Goal: Ask a question: Seek information or help from site administrators or community

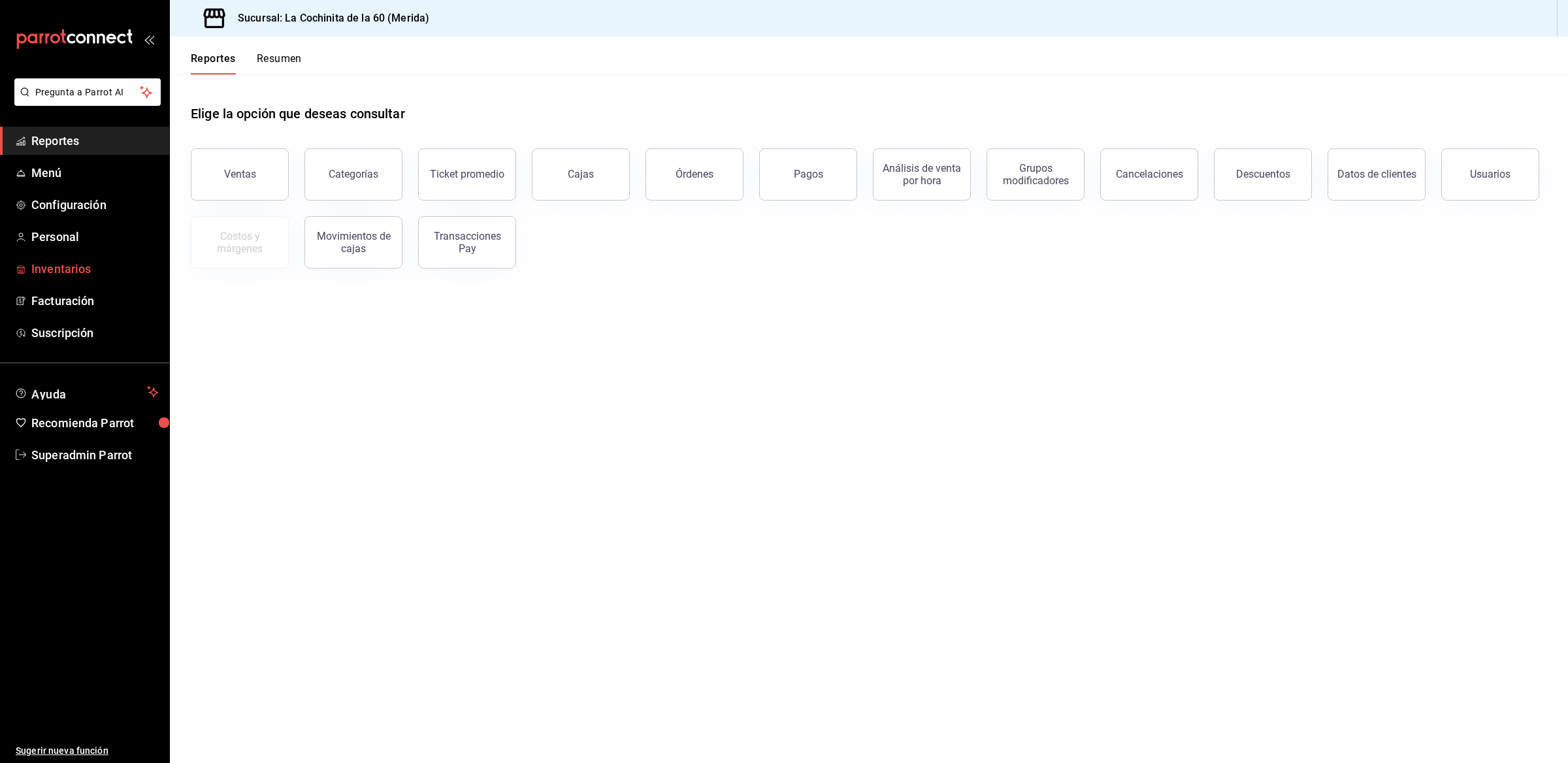
click at [91, 265] on span "Inventarios" at bounding box center [95, 268] width 127 height 17
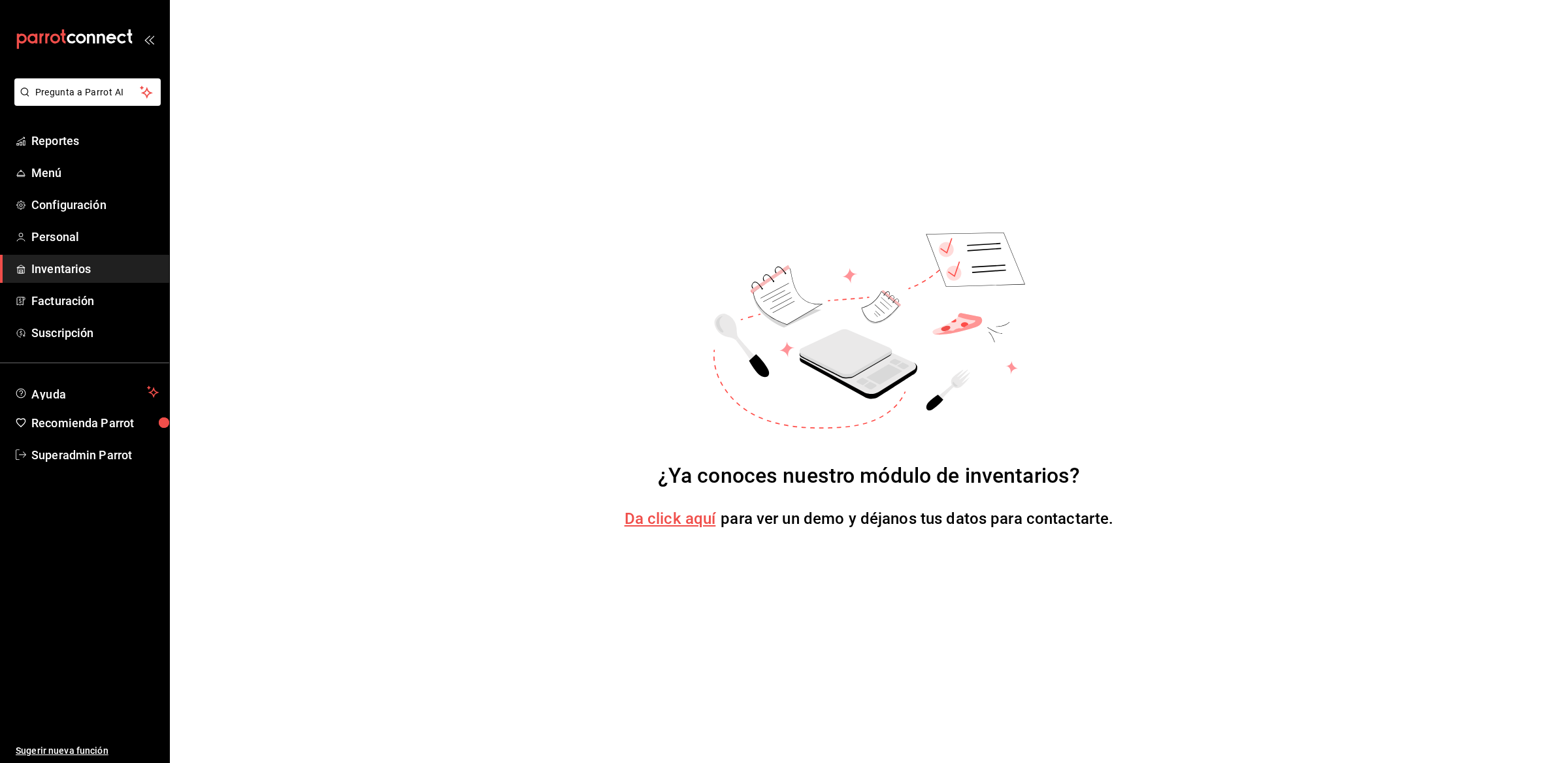
click at [77, 255] on link "Inventarios" at bounding box center [84, 268] width 170 height 28
click at [67, 243] on span "Personal" at bounding box center [95, 237] width 127 height 17
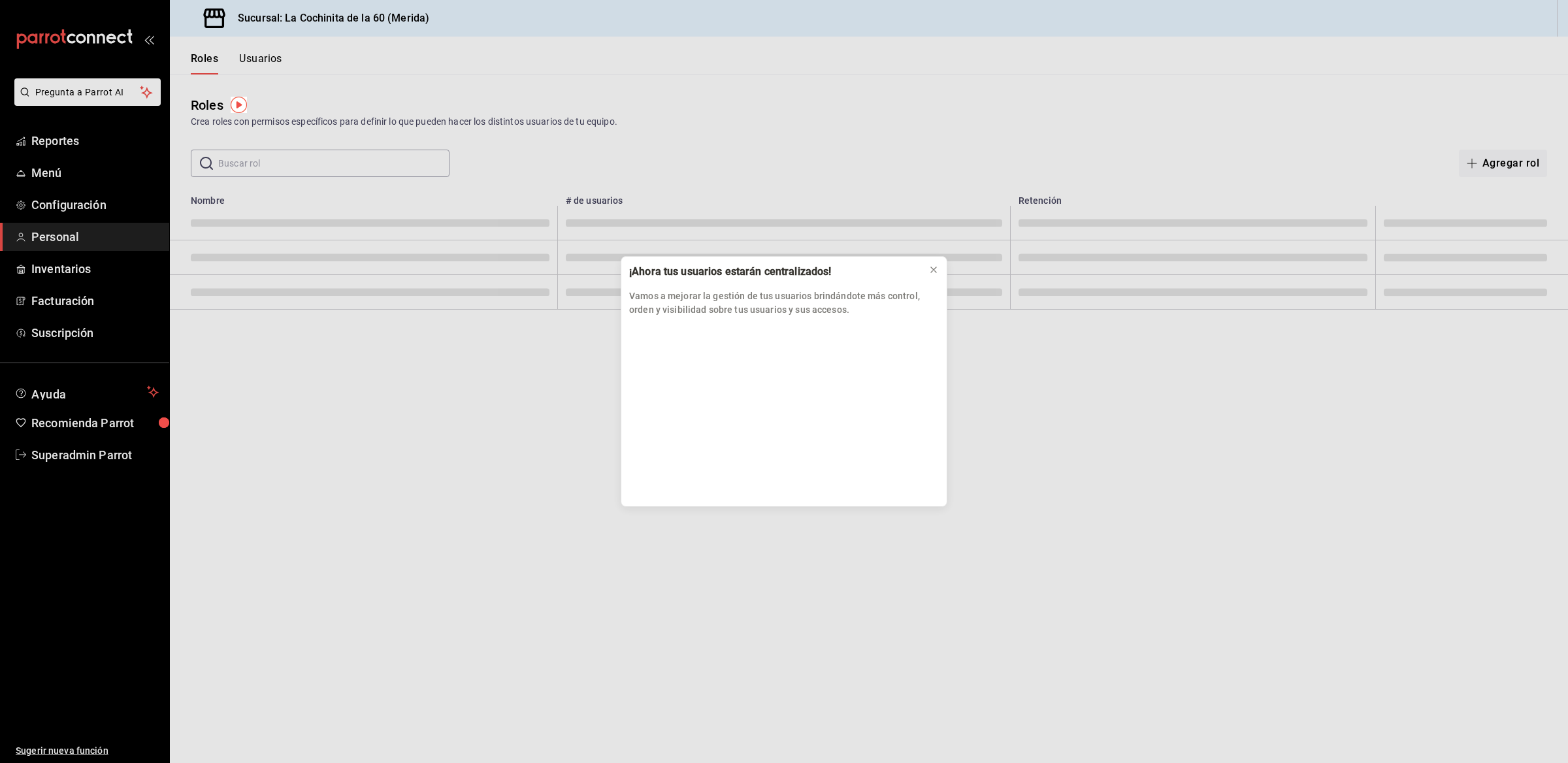
click at [96, 452] on div "¡Ahora tus usuarios estarán centralizados! Vamos a mejorar la gestión de tus us…" at bounding box center [784, 382] width 1568 height 763
click at [73, 456] on div "¡Ahora tus usuarios estarán centralizados! Vamos a mejorar la gestión de tus us…" at bounding box center [784, 382] width 1568 height 763
click at [66, 455] on div "¡Ahora tus usuarios estarán centralizados! Vamos a mejorar la gestión de tus us…" at bounding box center [784, 382] width 1568 height 763
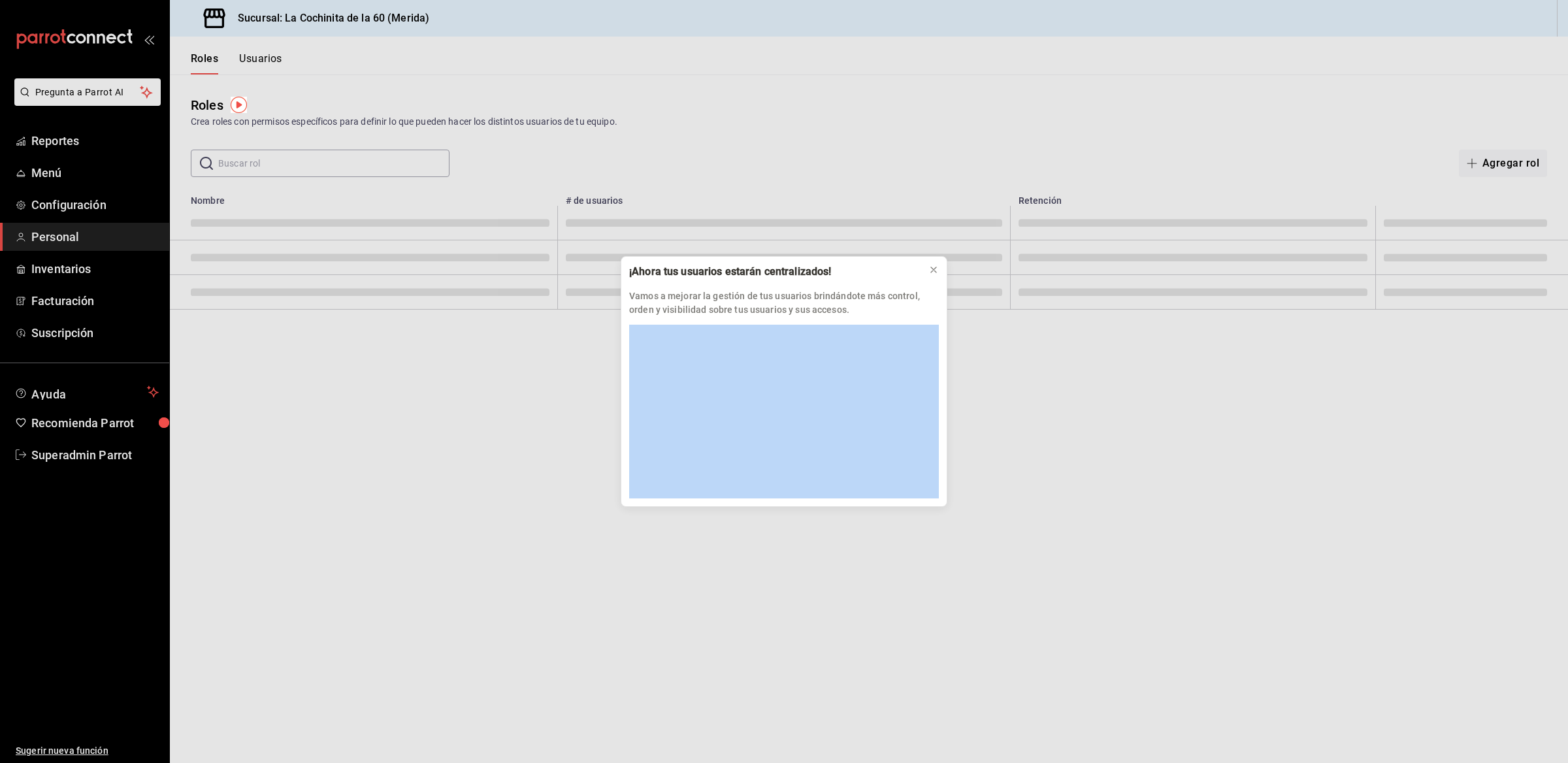
click at [66, 455] on div "¡Ahora tus usuarios estarán centralizados! Vamos a mejorar la gestión de tus us…" at bounding box center [784, 382] width 1568 height 763
click at [936, 269] on icon at bounding box center [934, 269] width 11 height 11
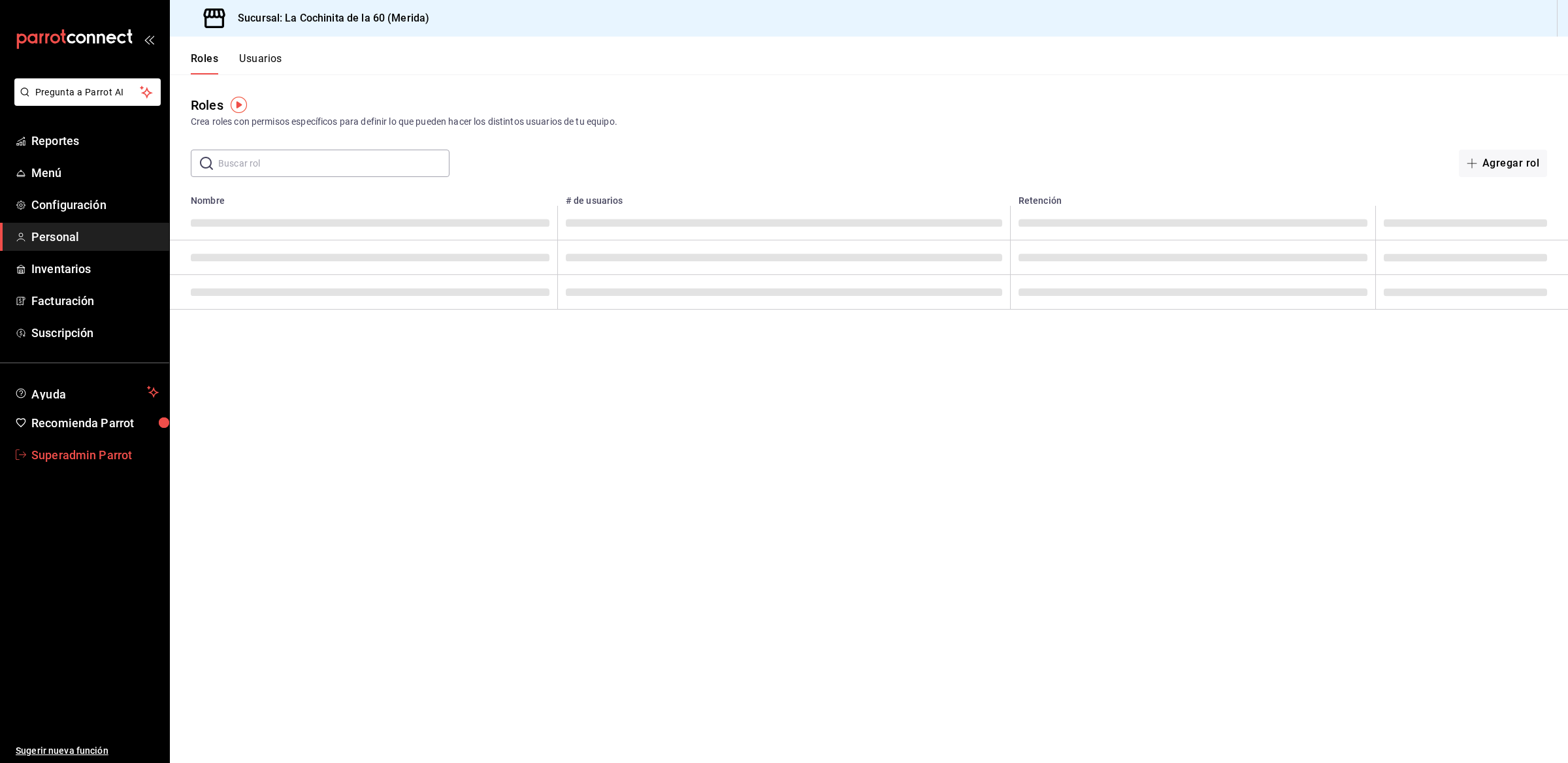
click at [102, 449] on span "Superadmin Parrot" at bounding box center [95, 455] width 127 height 17
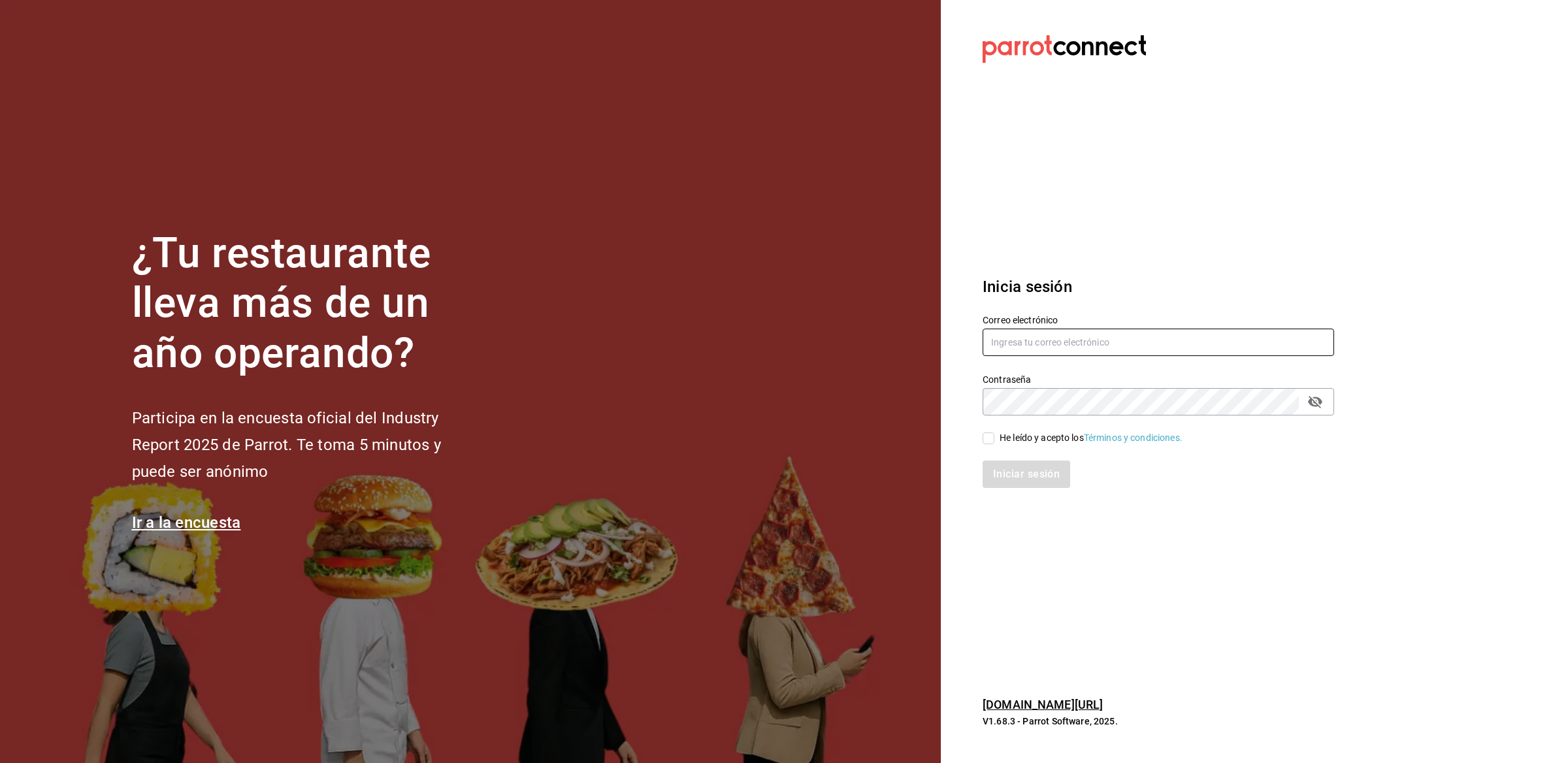
click at [1020, 347] on input "text" at bounding box center [1158, 342] width 352 height 28
paste input "jm@plato.com"
type input "jm@plato.com"
click at [1026, 440] on div "He leído y acepto los Términos y condiciones." at bounding box center [1091, 438] width 183 height 13
click at [995, 440] on input "He leído y acepto los Términos y condiciones." at bounding box center [988, 438] width 12 height 12
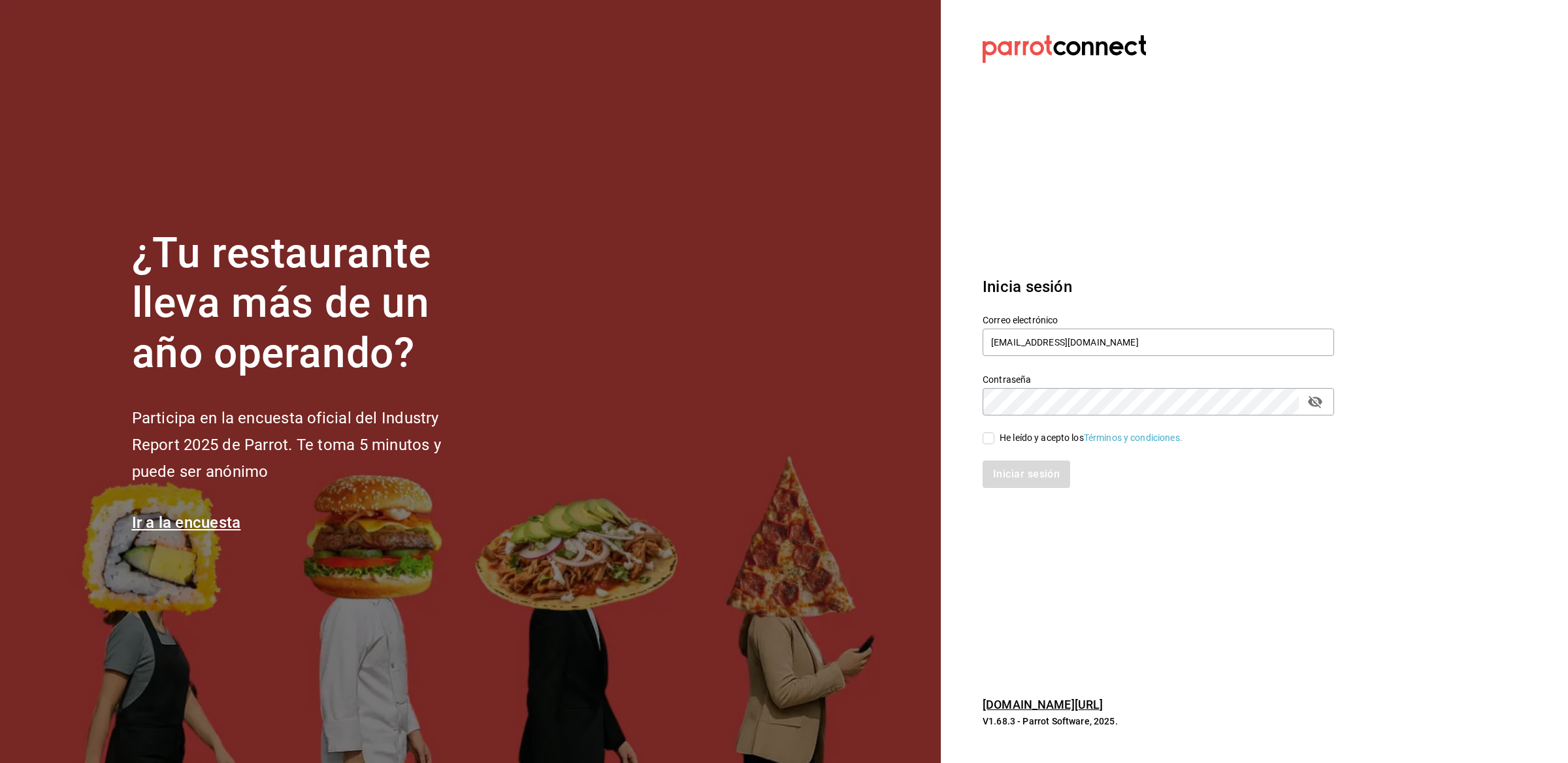
checkbox input "true"
click at [1024, 474] on button "Iniciar sesión" at bounding box center [1026, 474] width 89 height 28
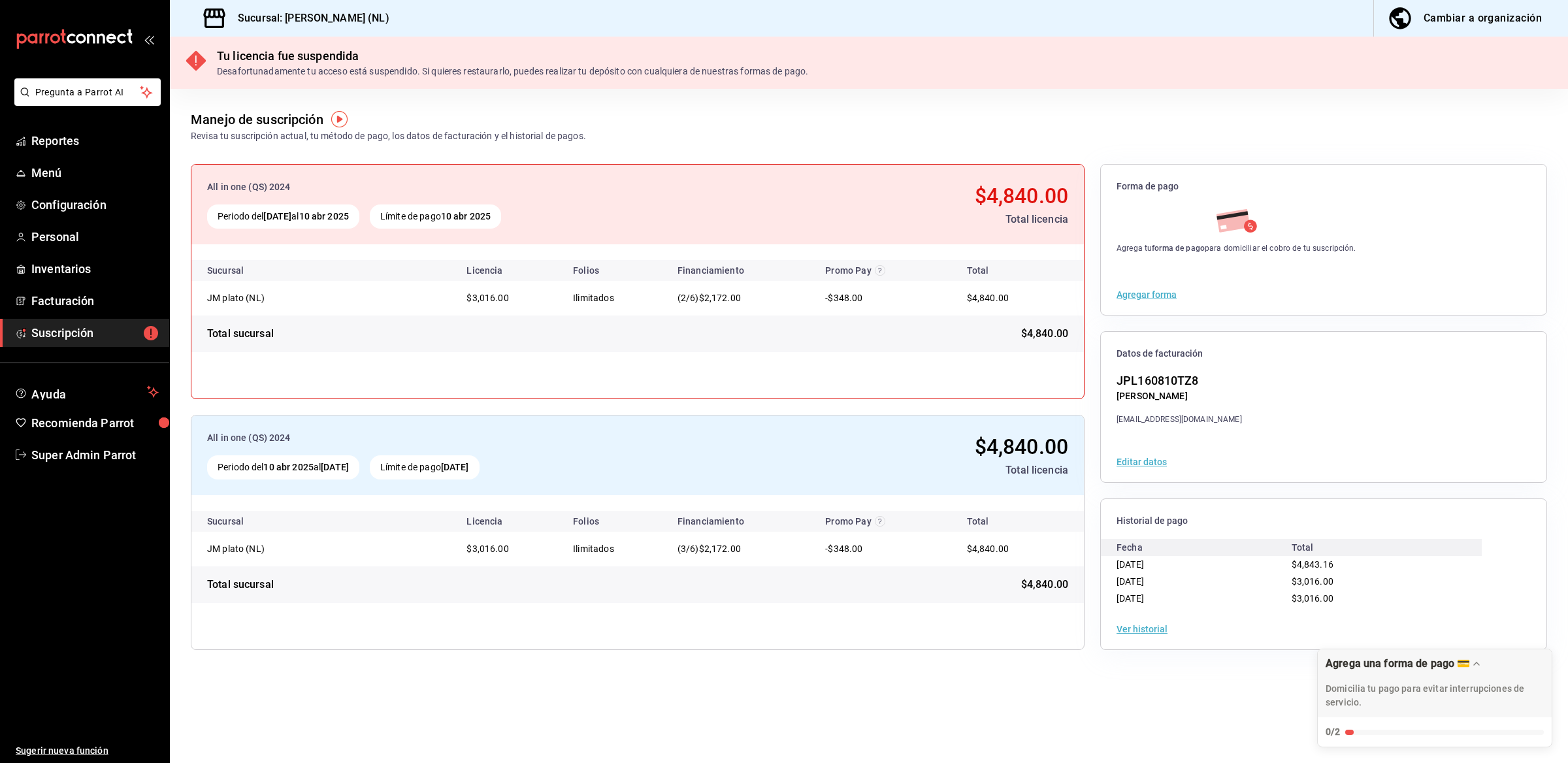
click at [1120, 629] on button "Ver historial" at bounding box center [1141, 630] width 51 height 10
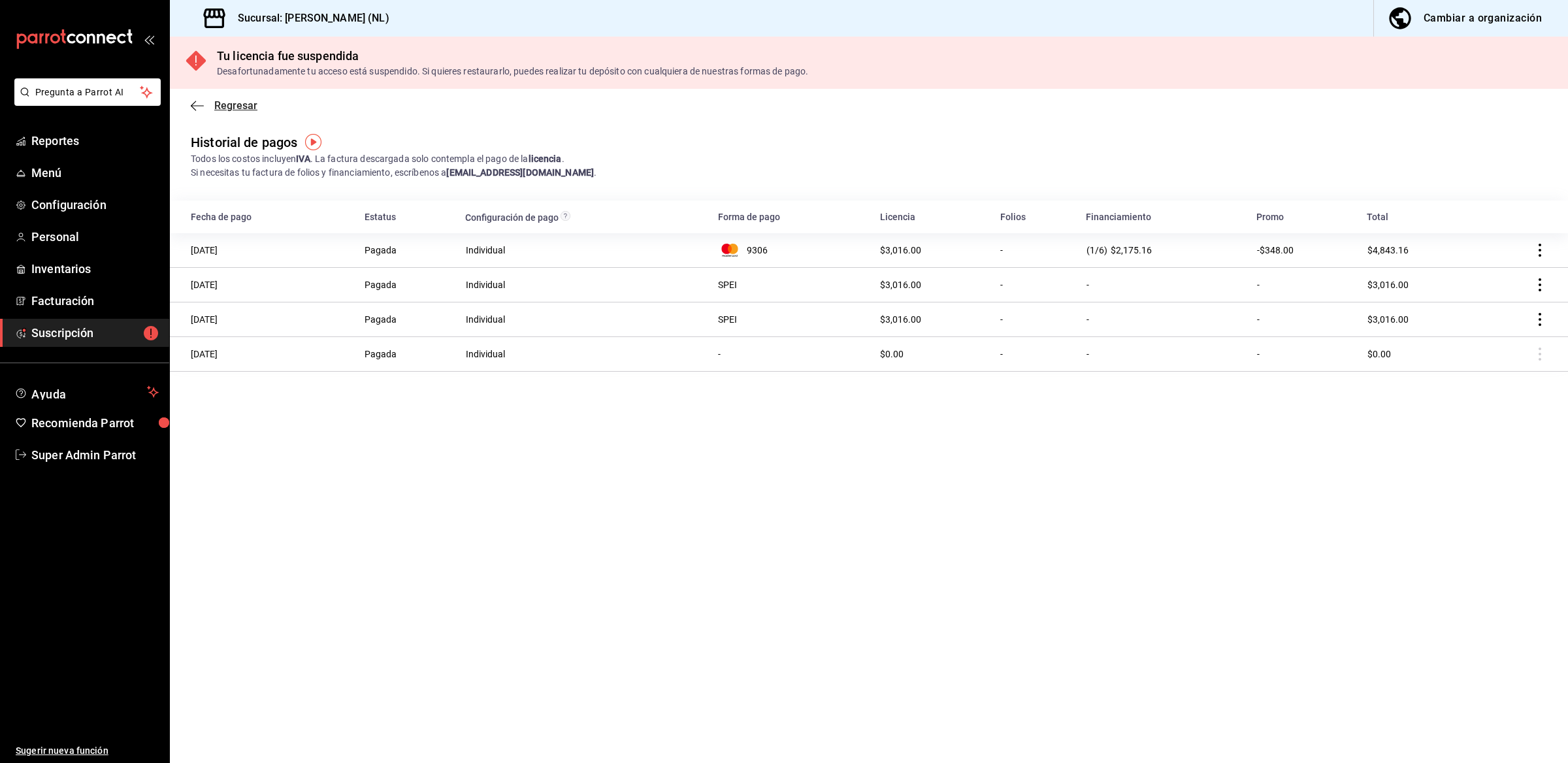
click at [195, 109] on icon "button" at bounding box center [193, 105] width 5 height 10
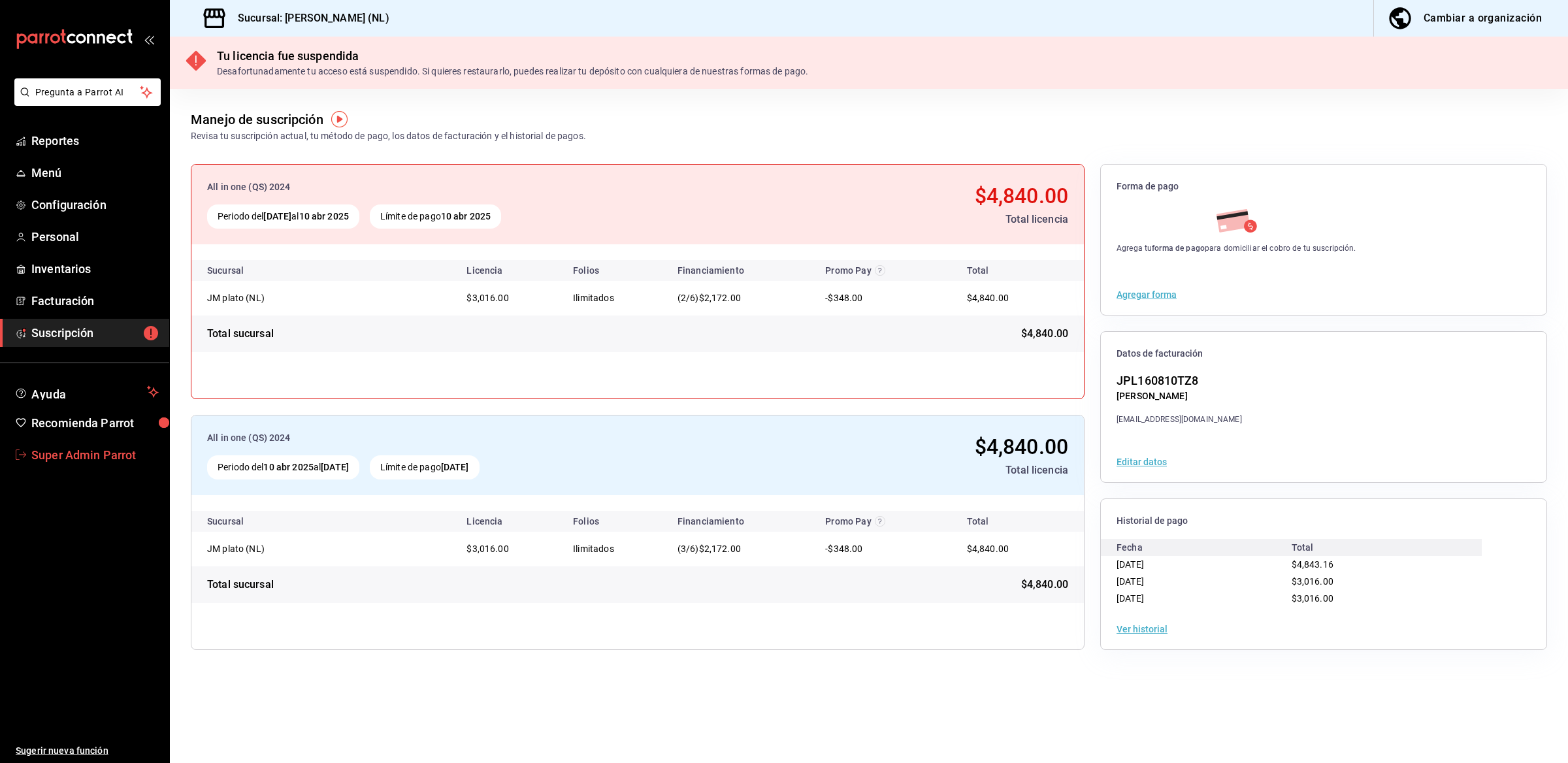
click at [56, 463] on span "Super Admin Parrot" at bounding box center [95, 455] width 127 height 17
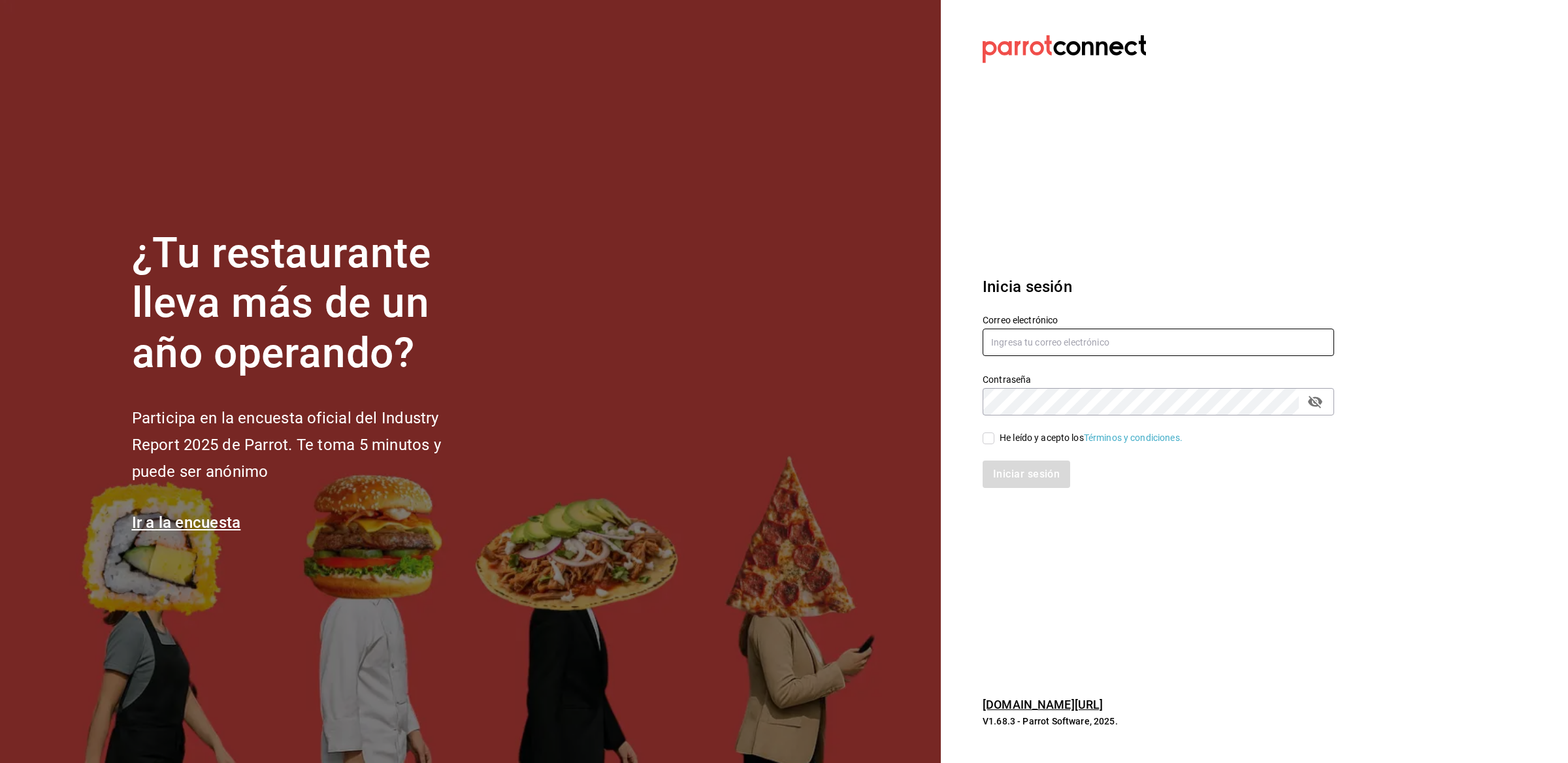
click at [997, 336] on input "text" at bounding box center [1158, 342] width 352 height 28
paste input "mexicana@cumbres.com"
type input "mexicana@cumbres.com"
click at [992, 436] on input "He leído y acepto los Términos y condiciones." at bounding box center [988, 438] width 12 height 12
checkbox input "true"
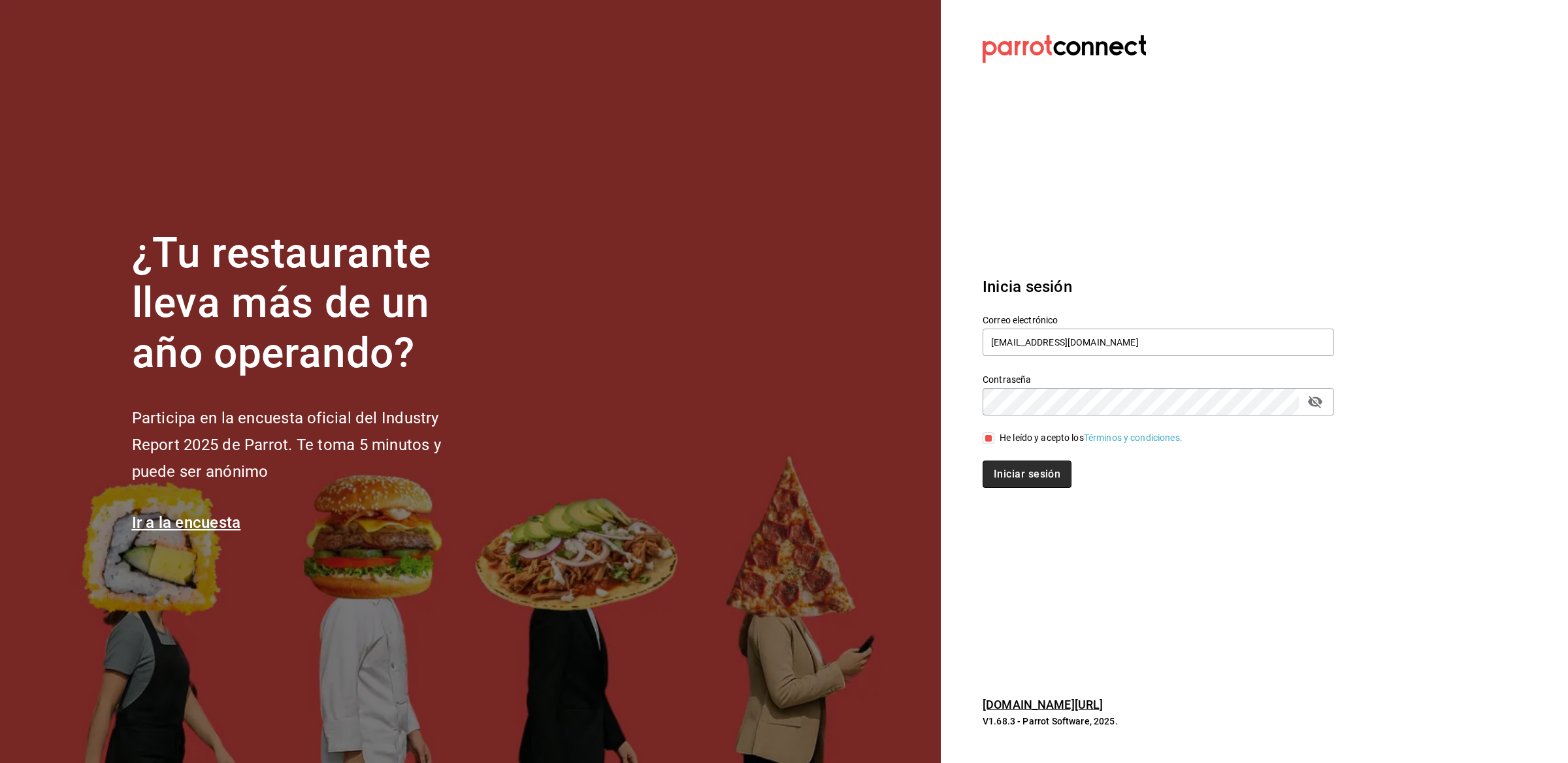
click at [997, 482] on button "Iniciar sesión" at bounding box center [1026, 474] width 89 height 28
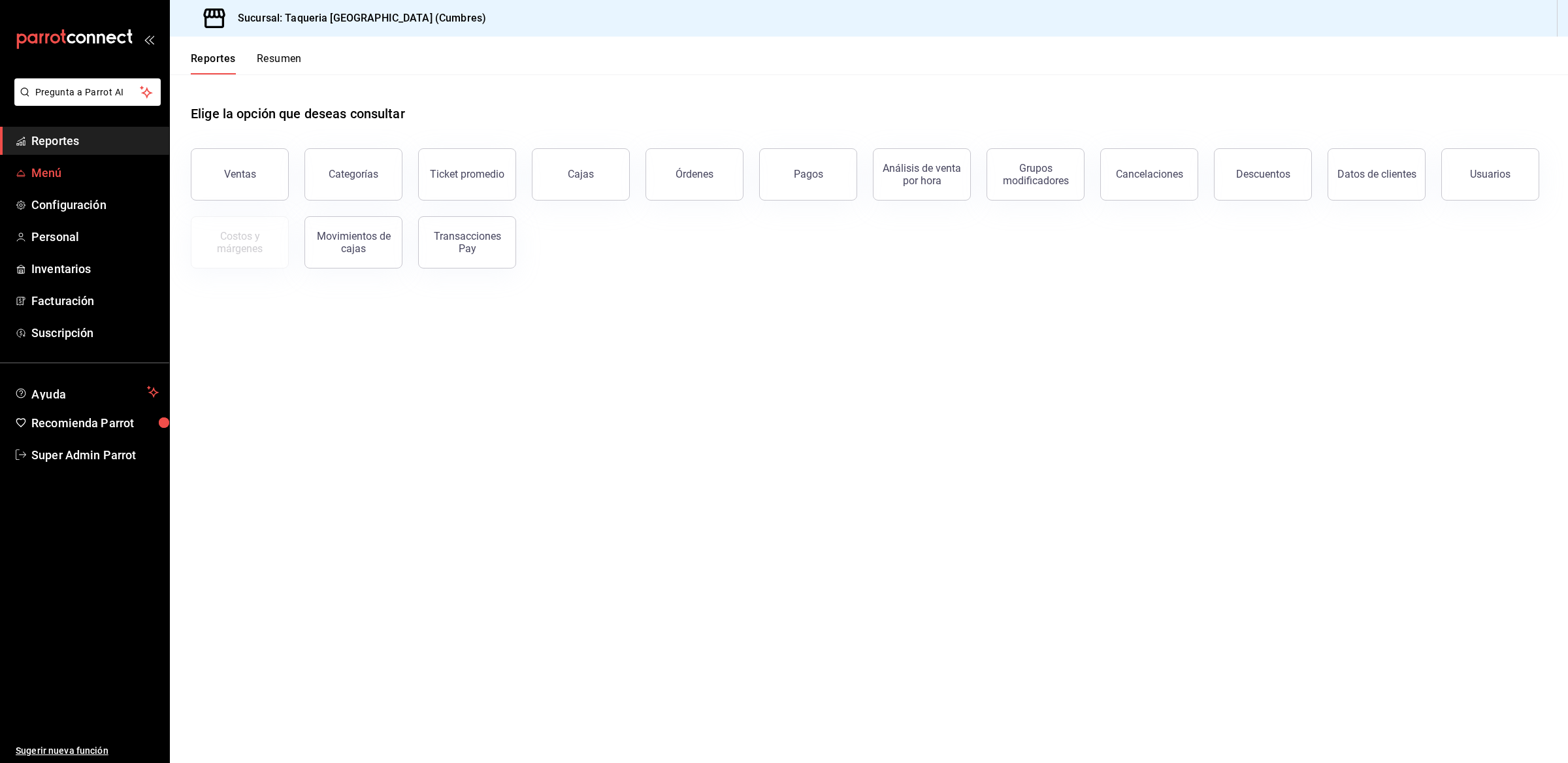
click at [53, 173] on span "Menú" at bounding box center [95, 173] width 127 height 17
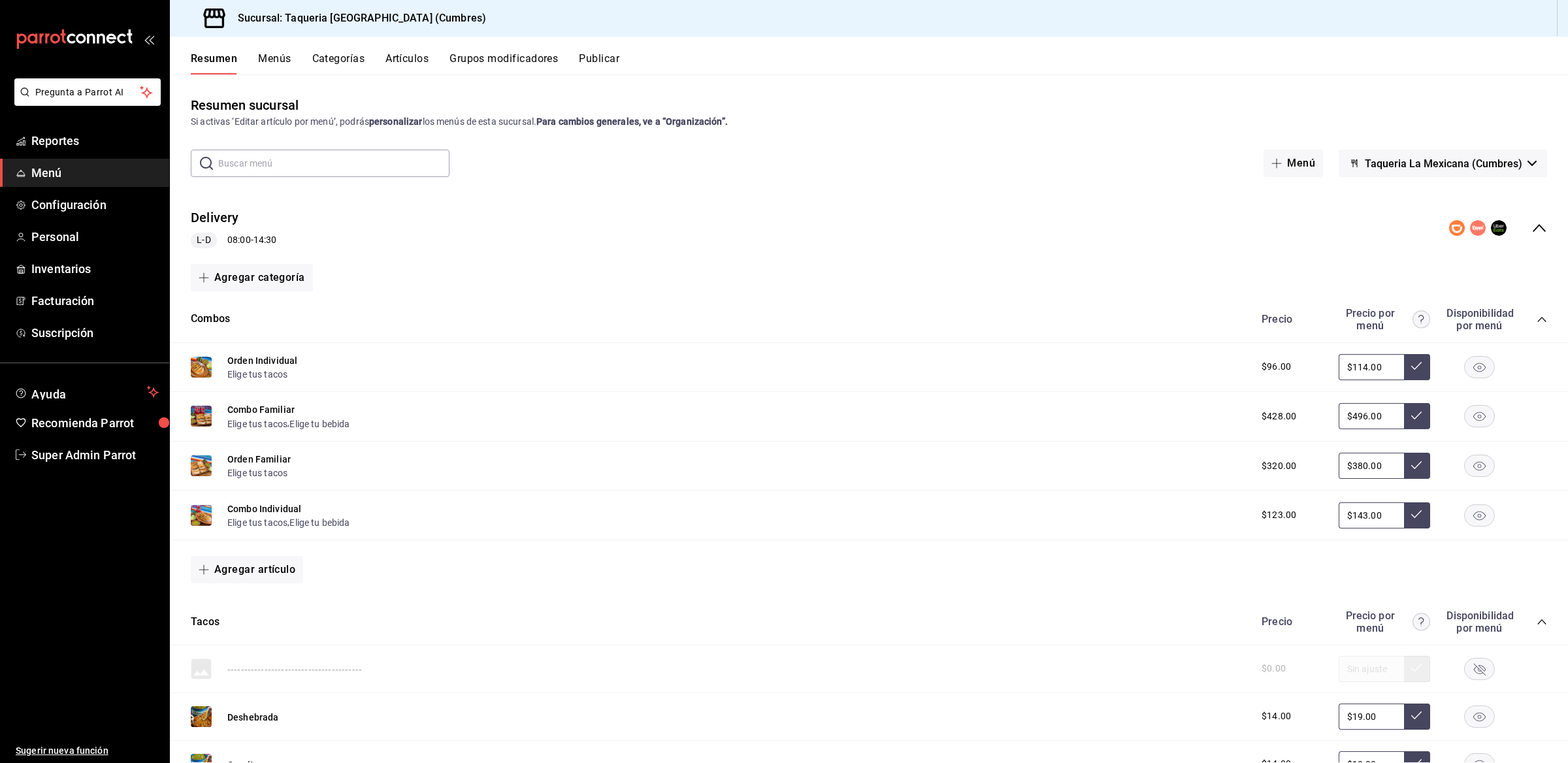
click at [1532, 233] on icon "collapse-menu-row" at bounding box center [1539, 228] width 15 height 15
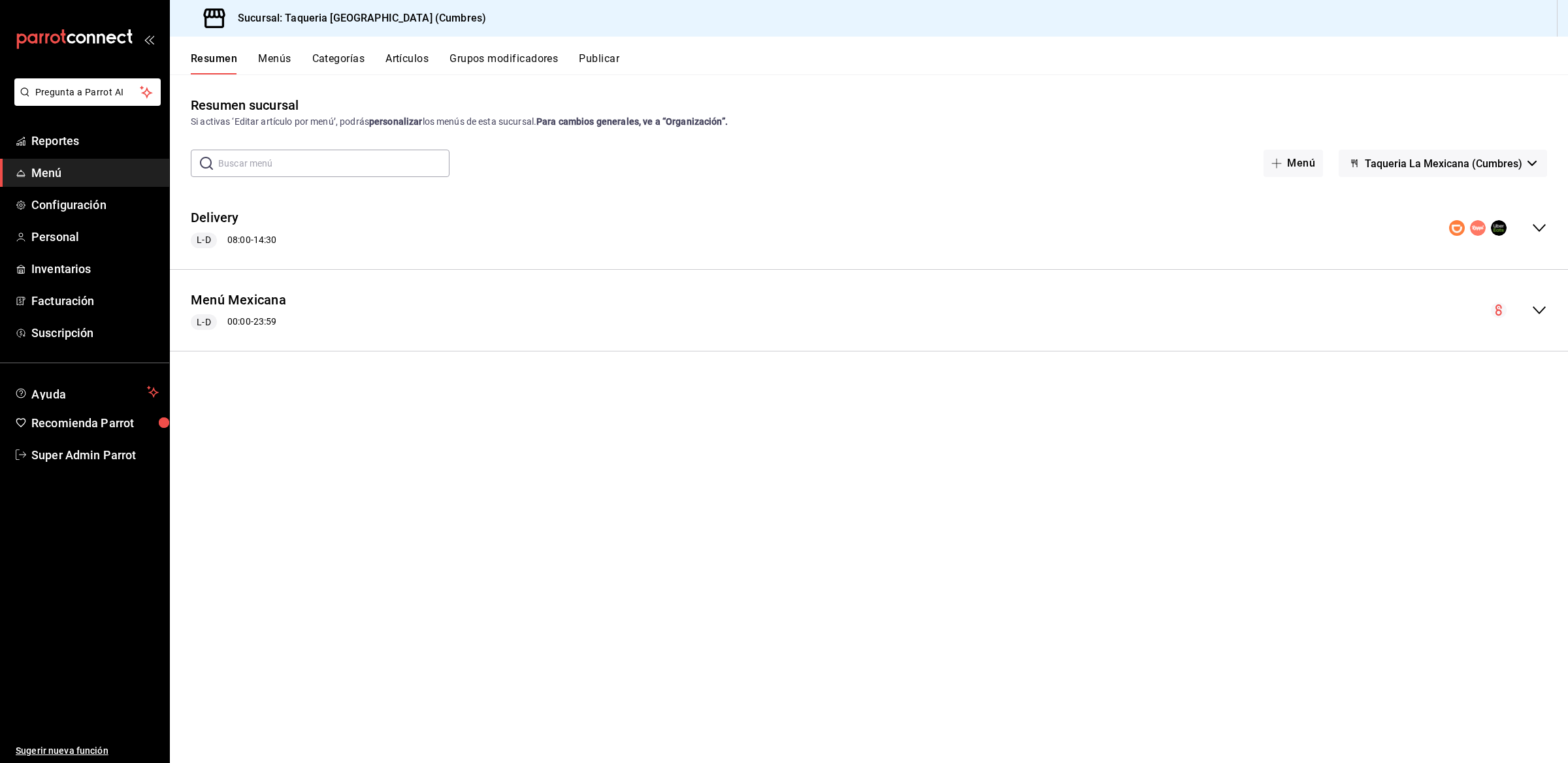
click at [1537, 227] on icon "collapse-menu-row" at bounding box center [1539, 228] width 15 height 15
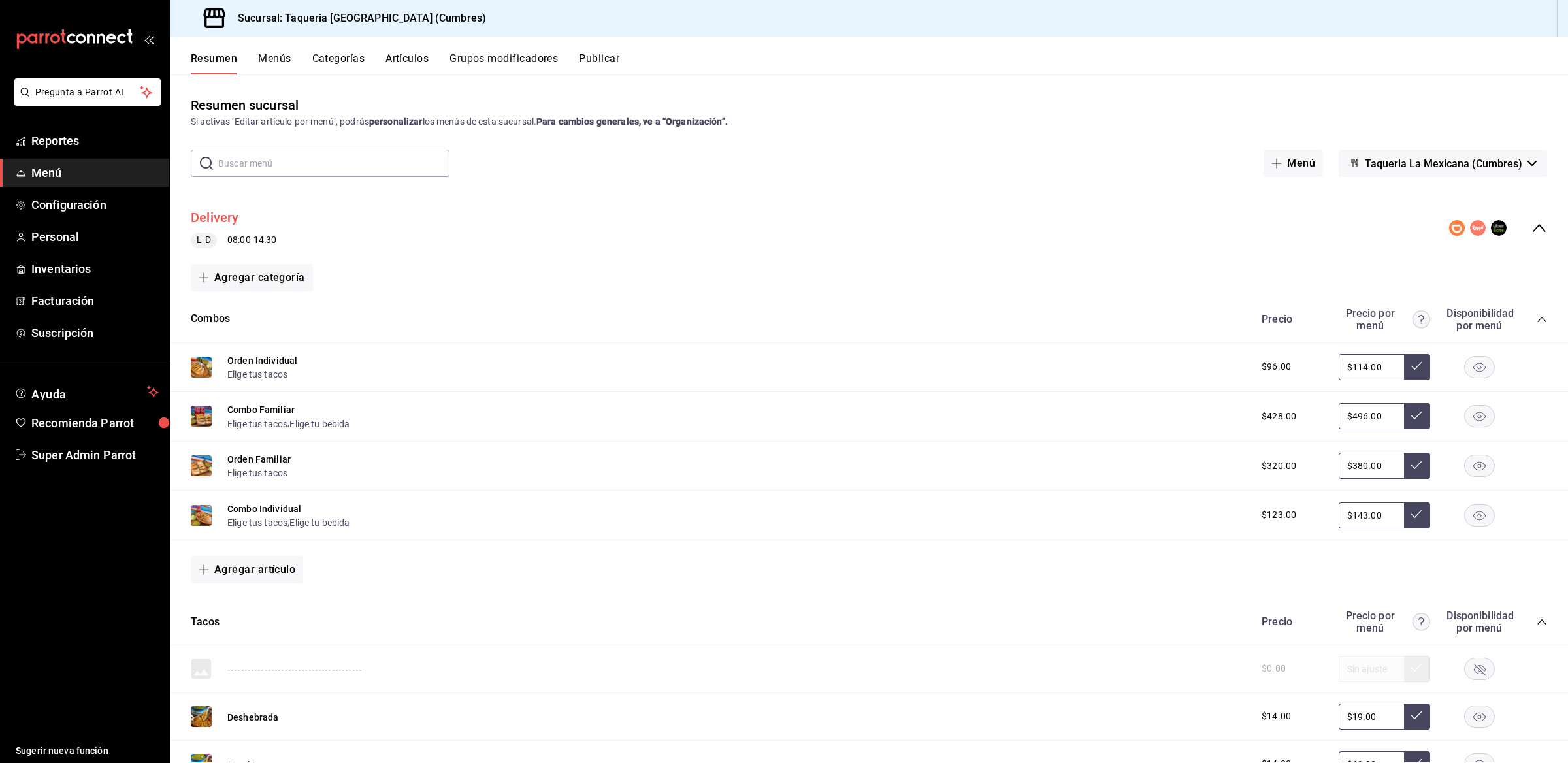
click at [224, 218] on button "Delivery" at bounding box center [215, 218] width 48 height 19
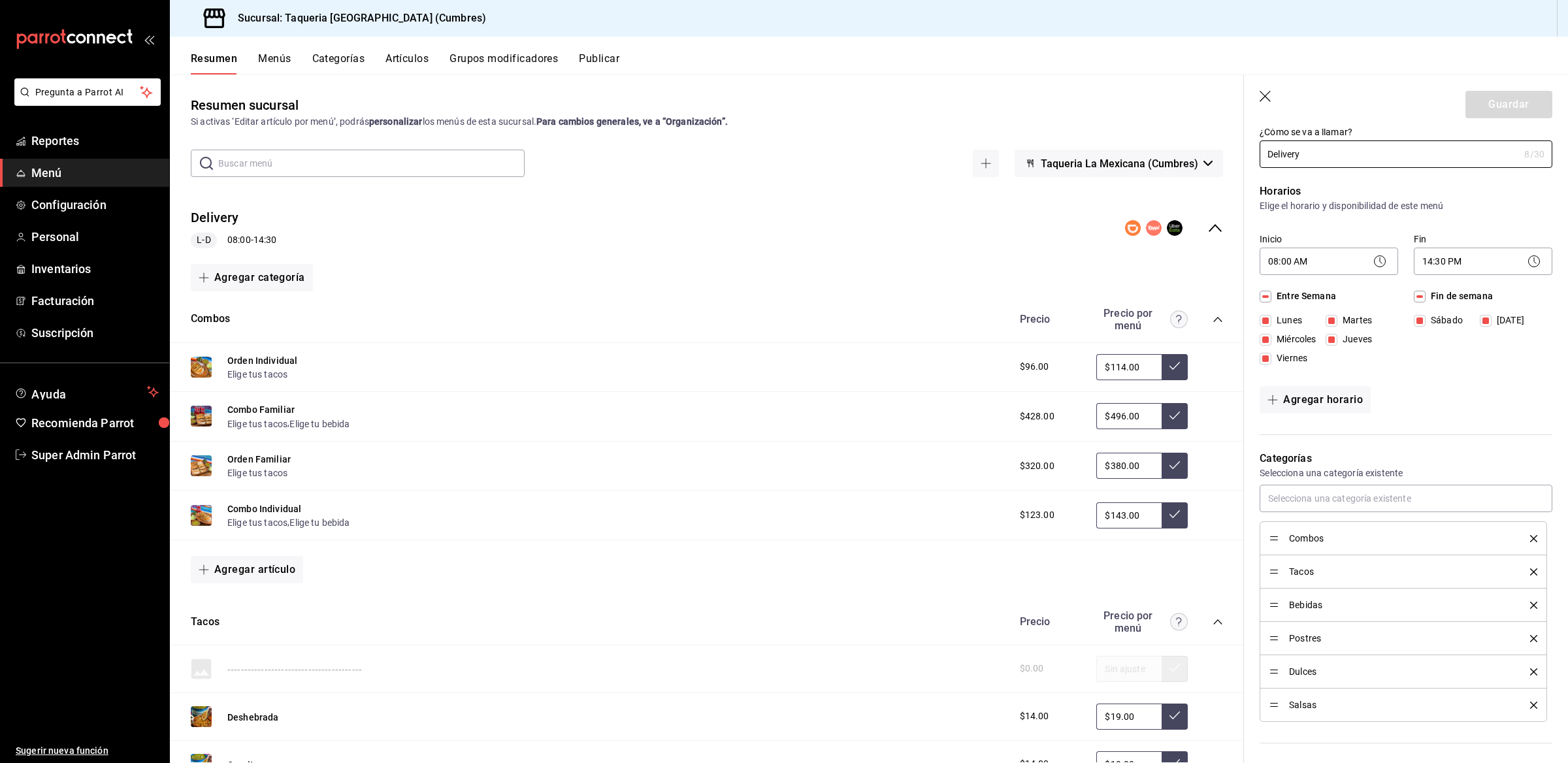
scroll to position [24, 0]
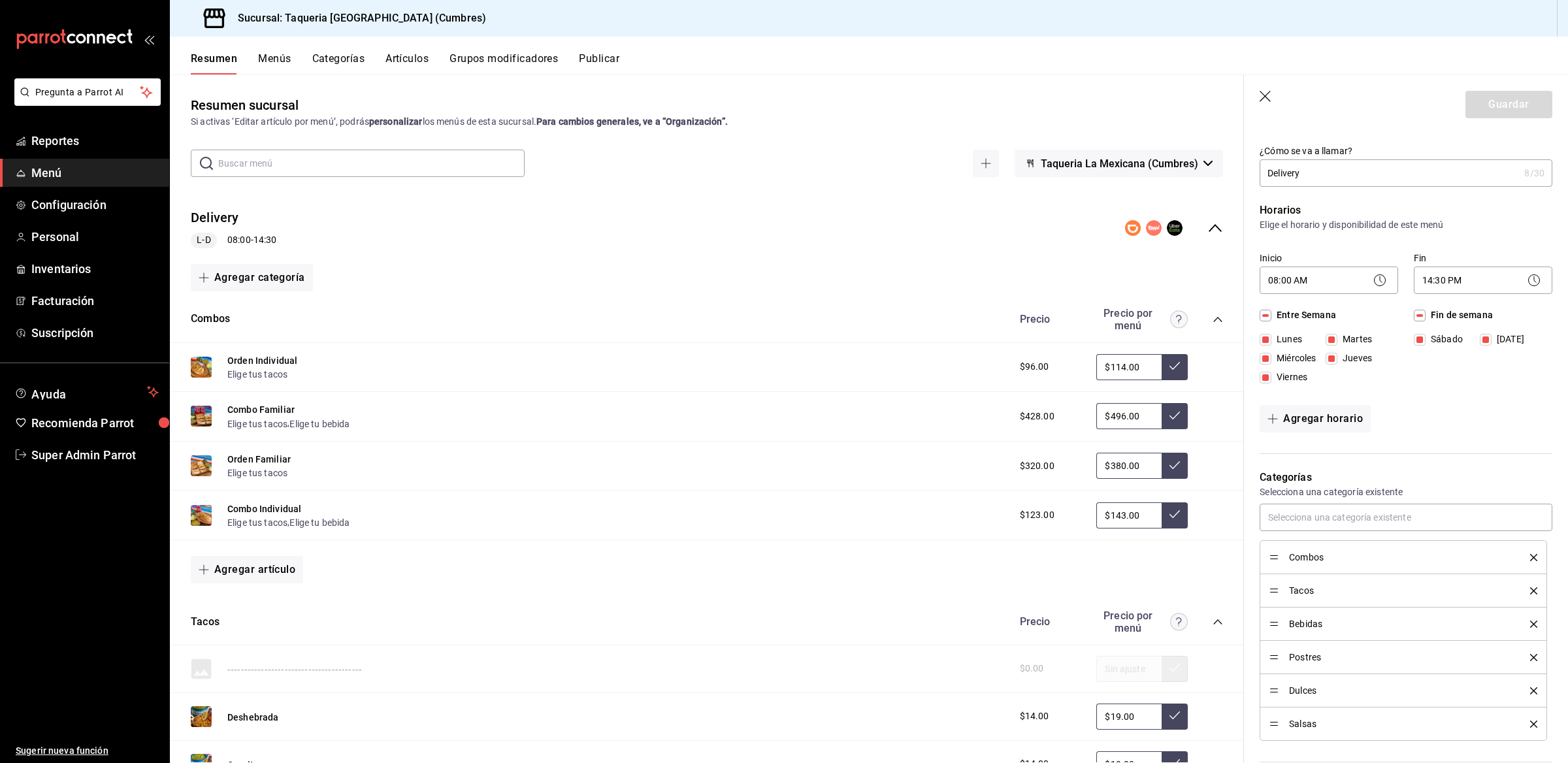
click at [587, 56] on button "Publicar" at bounding box center [599, 63] width 40 height 22
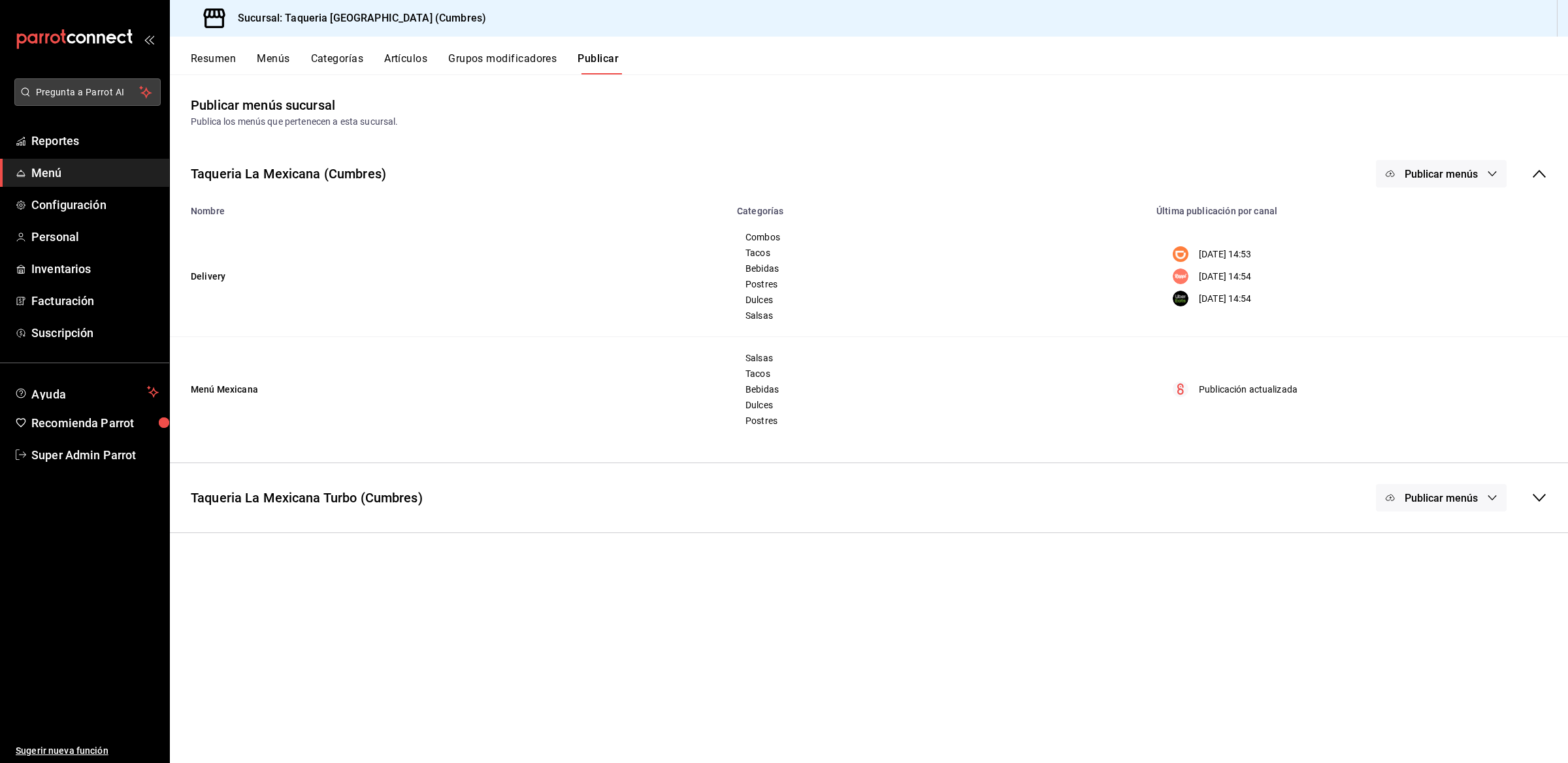
click at [106, 85] on span "Pregunta a Parrot AI" at bounding box center [87, 92] width 104 height 13
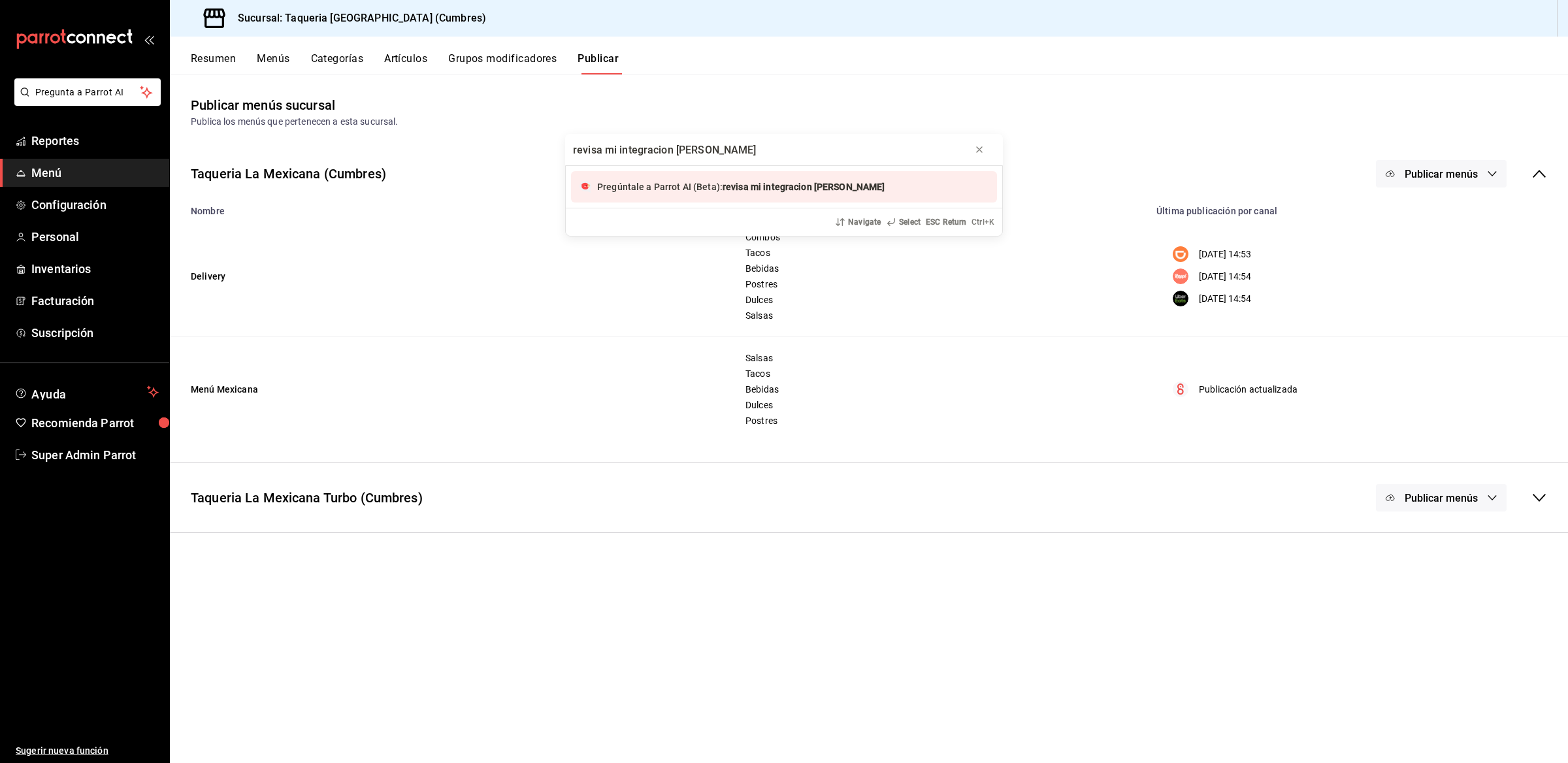
type input "revisa mi integracion [PERSON_NAME]"
click at [721, 197] on div "Pregúntale a Parrot AI (Beta): revisa mi integracion [PERSON_NAME]" at bounding box center [784, 187] width 426 height 32
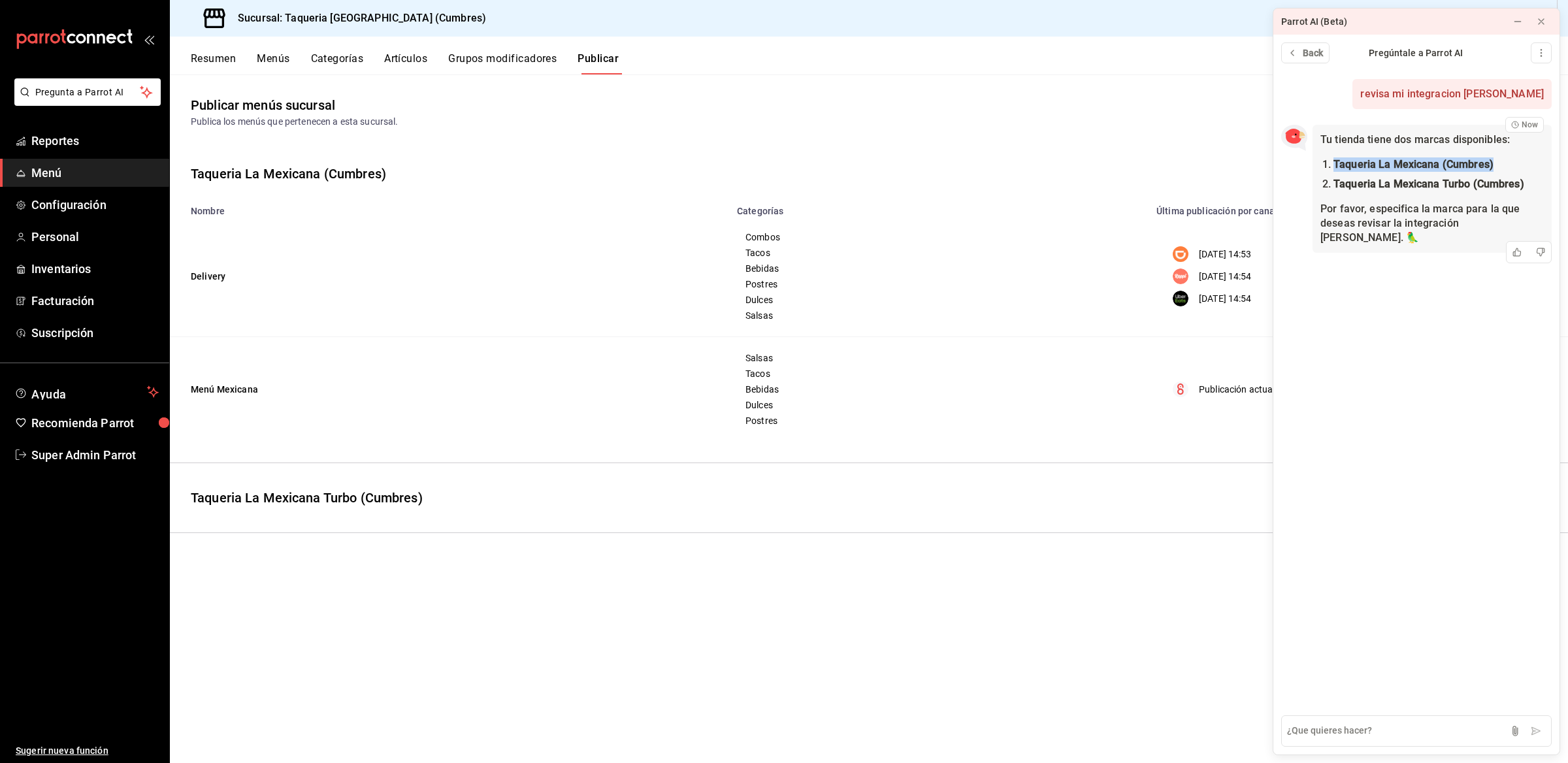
drag, startPoint x: 1335, startPoint y: 161, endPoint x: 1489, endPoint y: 160, distance: 154.0
click at [1489, 160] on strong "Taqueria La Mexicana (Cumbres)" at bounding box center [1413, 164] width 160 height 12
copy strong "Taqueria La Mexicana (Cumbres)"
click at [1352, 726] on textarea at bounding box center [1417, 730] width 270 height 32
paste textarea "Taqueria La Mexicana (Cumbres)"
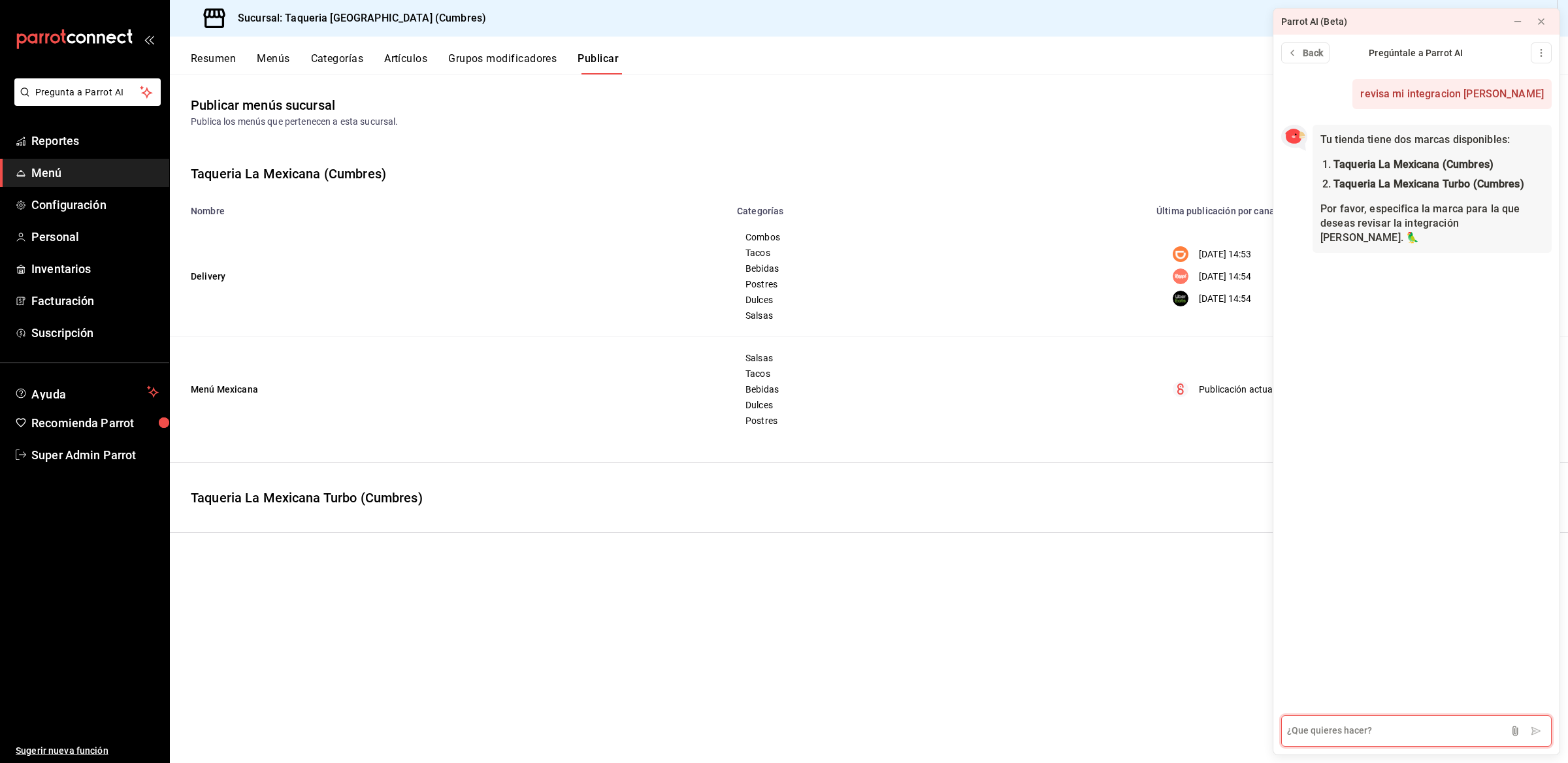
type textarea "Taqueria La Mexicana (Cumbres)"
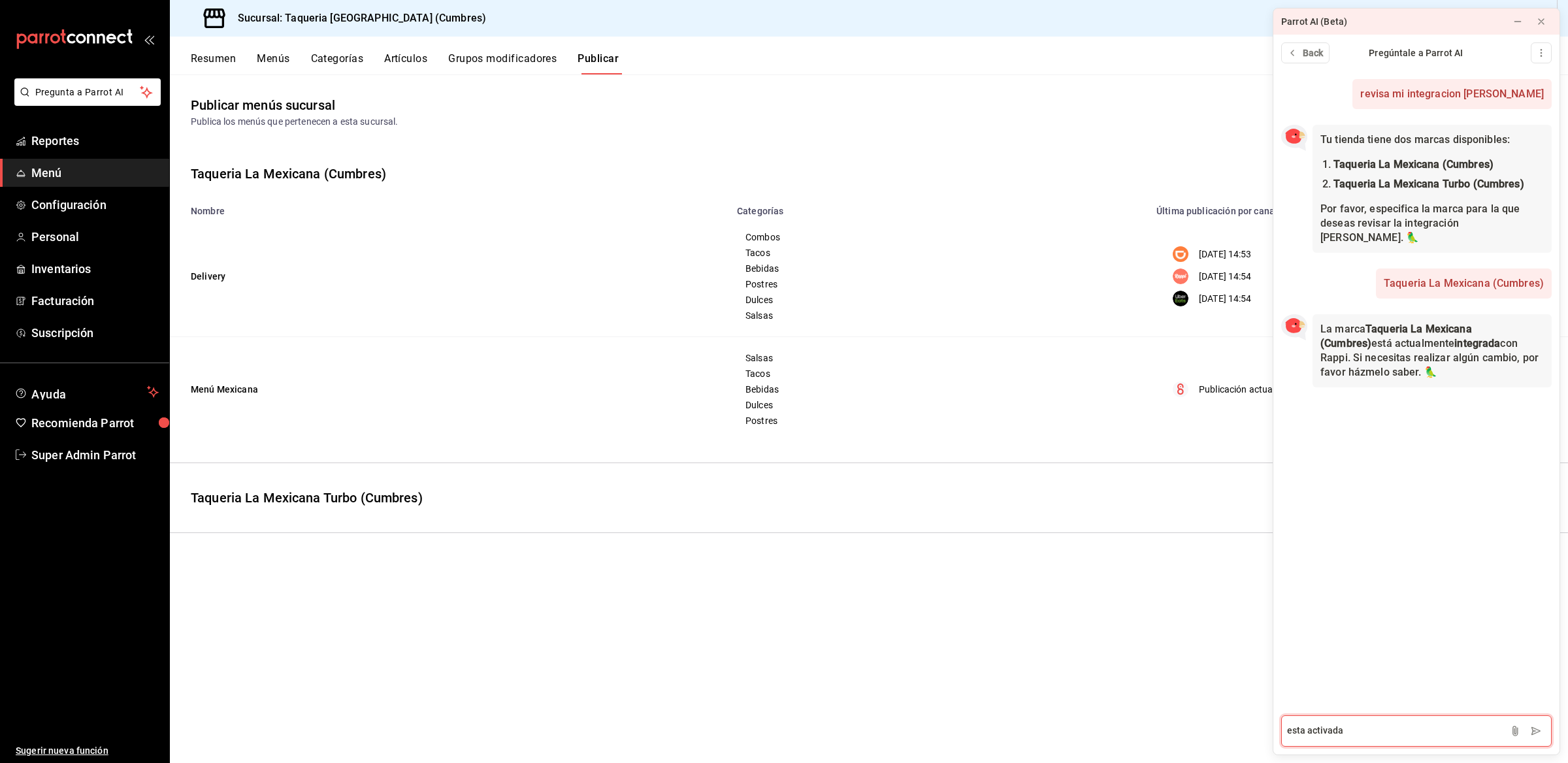
type textarea "esta activada"
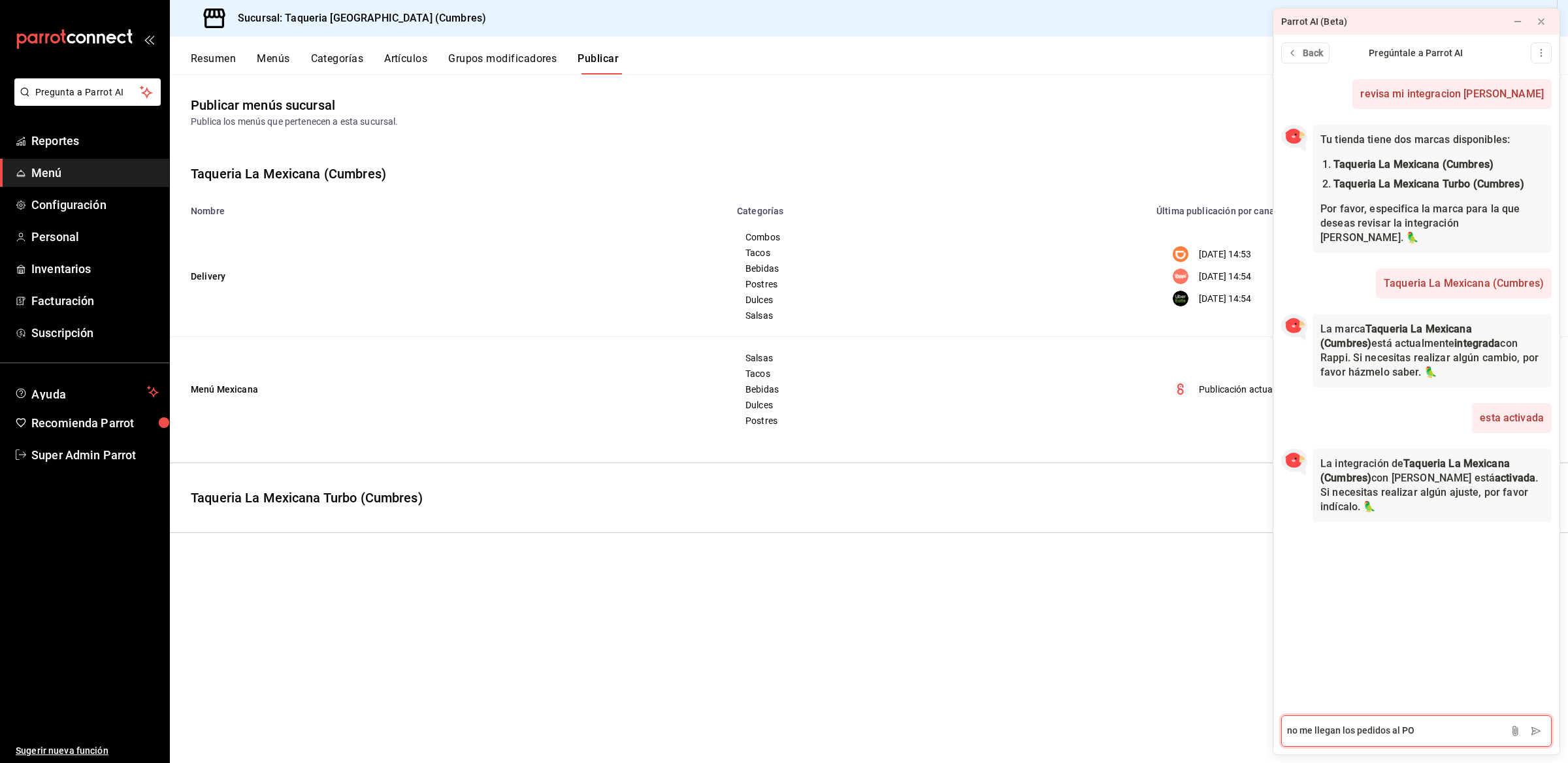
type textarea "no me llegan los pedidos al POS"
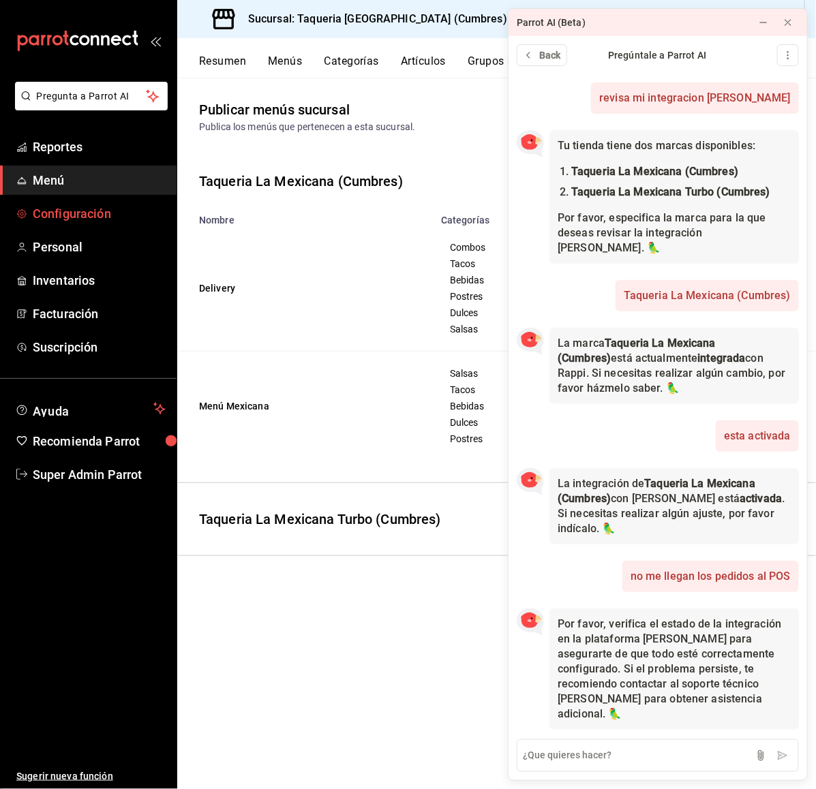
click at [67, 211] on span "Configuración" at bounding box center [99, 214] width 133 height 18
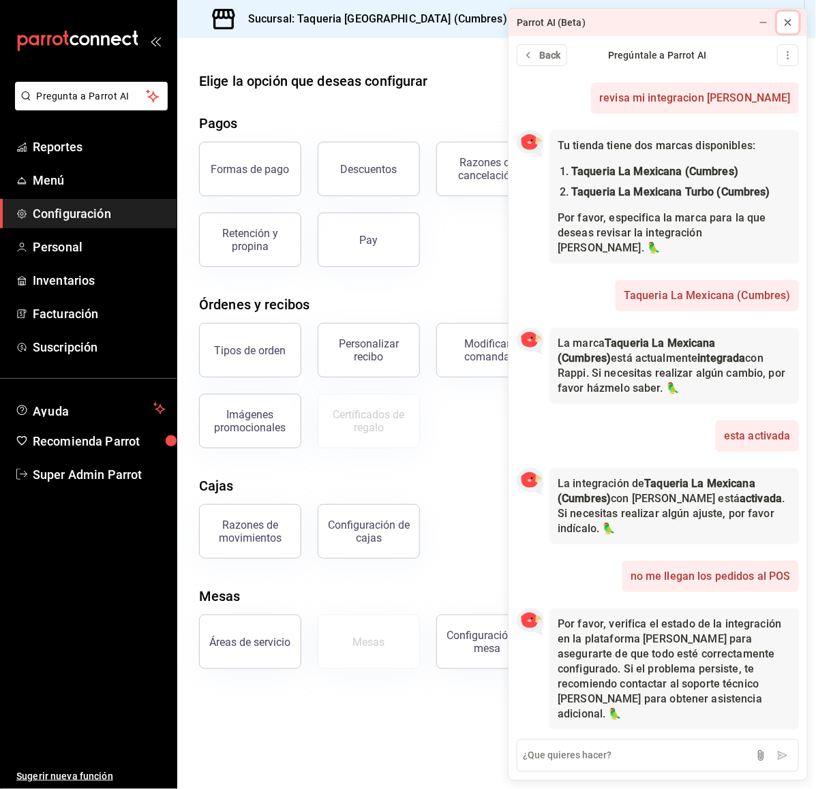
click at [794, 25] on button at bounding box center [788, 23] width 22 height 22
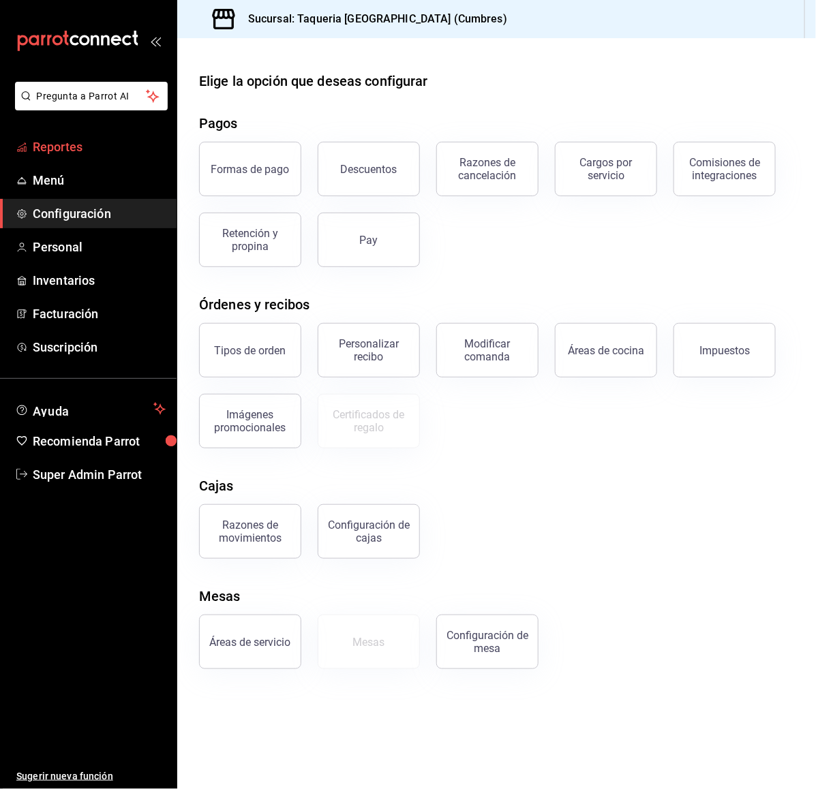
click at [66, 152] on span "Reportes" at bounding box center [99, 147] width 133 height 18
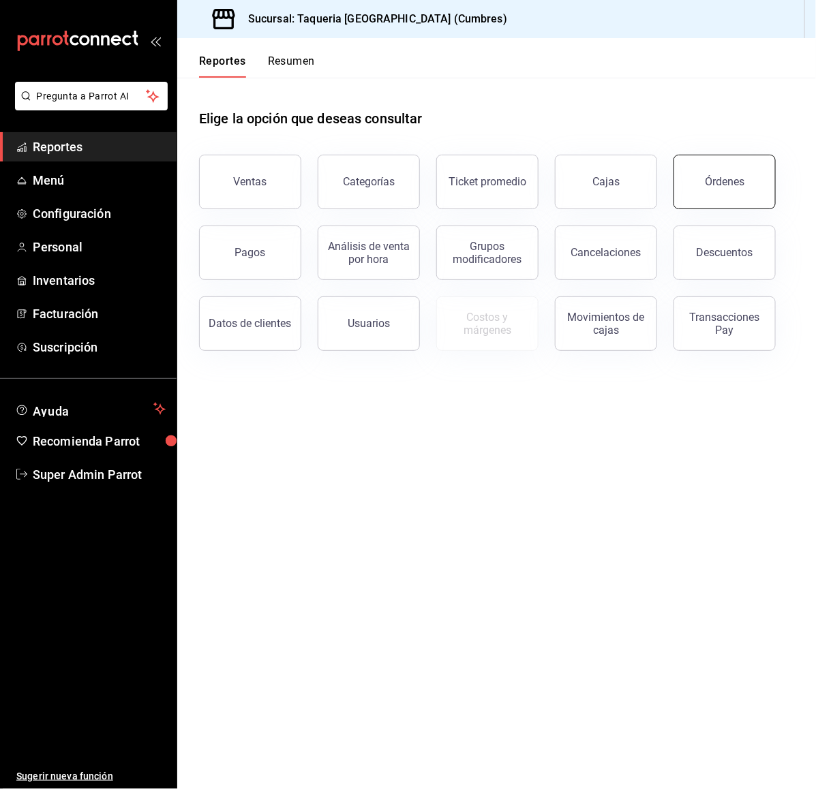
click at [704, 181] on button "Órdenes" at bounding box center [725, 182] width 102 height 55
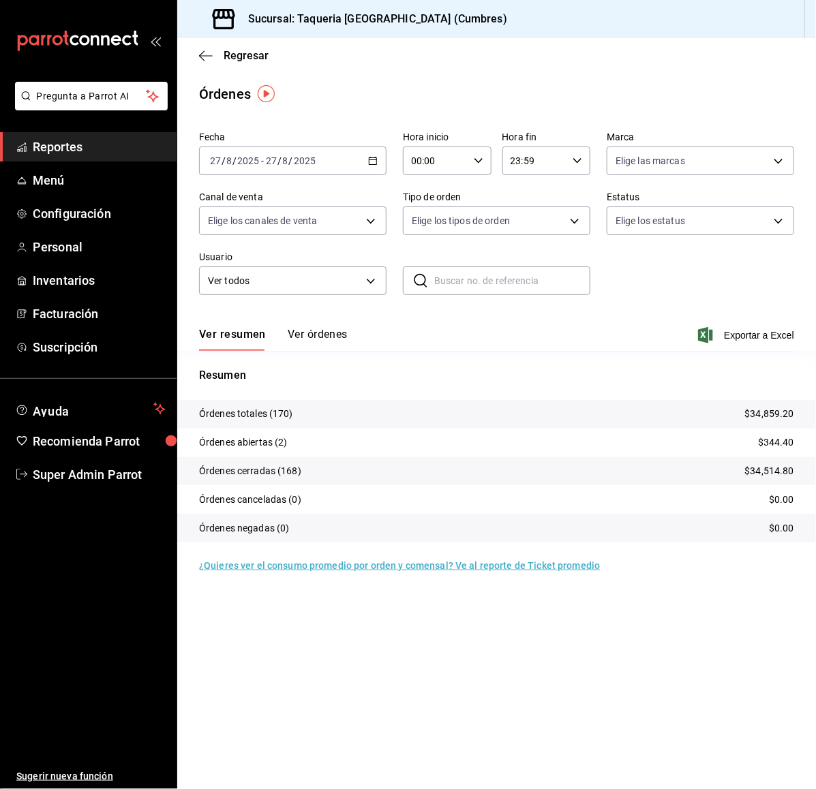
click at [312, 331] on button "Ver órdenes" at bounding box center [318, 339] width 60 height 23
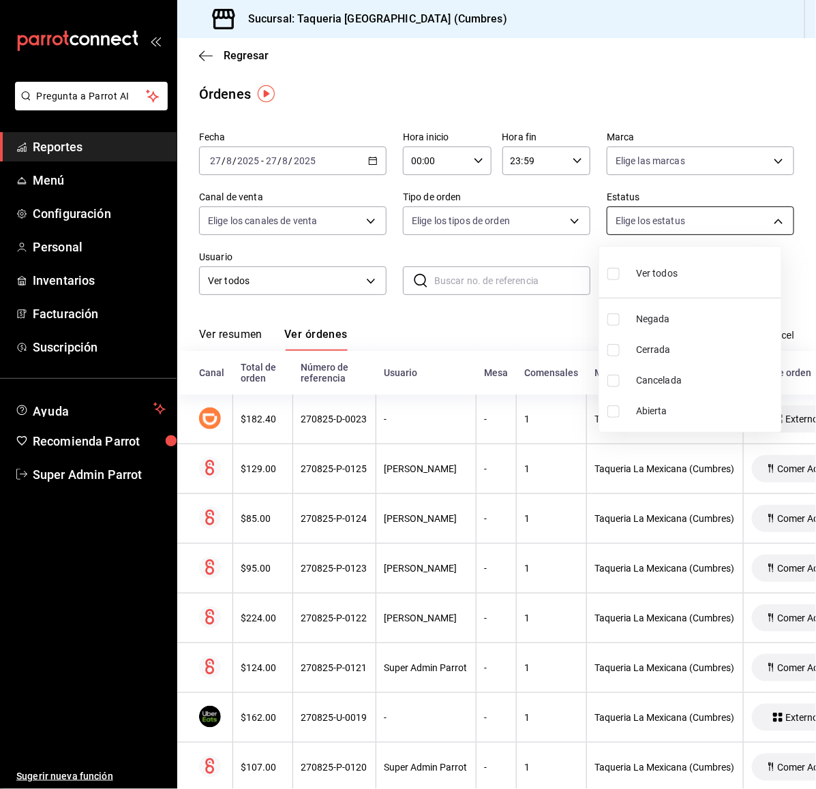
click at [658, 222] on body "Pregunta a Parrot AI Reportes Menú Configuración Personal Inventarios Facturaci…" at bounding box center [408, 394] width 816 height 789
click at [658, 222] on div at bounding box center [408, 394] width 816 height 789
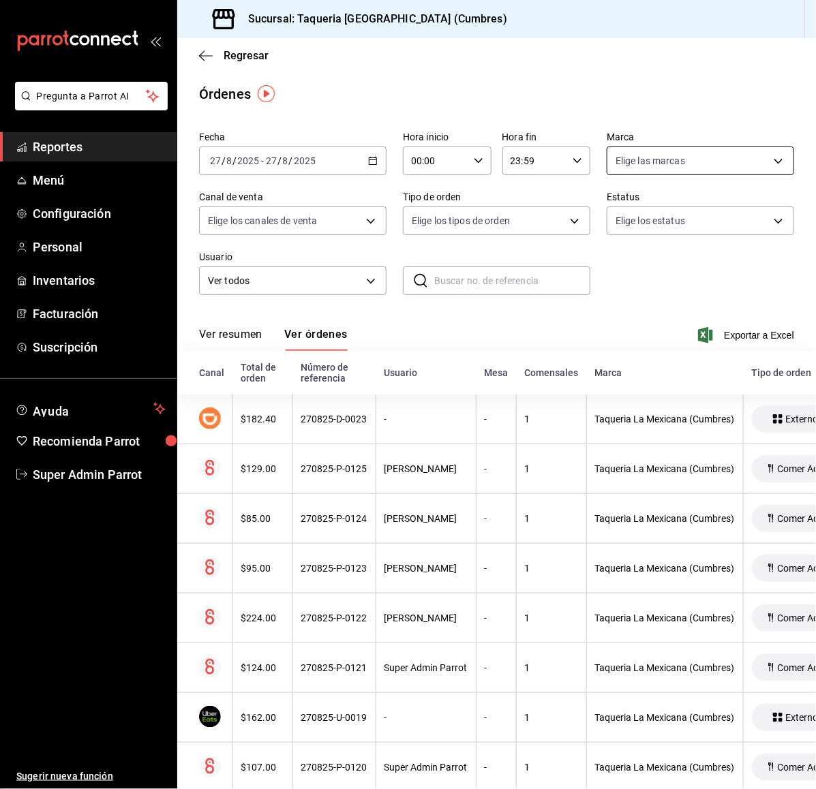
click at [638, 165] on body "Pregunta a Parrot AI Reportes Menú Configuración Personal Inventarios Facturaci…" at bounding box center [408, 394] width 816 height 789
click at [638, 165] on div at bounding box center [408, 394] width 816 height 789
click at [551, 222] on body "Pregunta a Parrot AI Reportes Menú Configuración Personal Inventarios Facturaci…" at bounding box center [408, 394] width 816 height 789
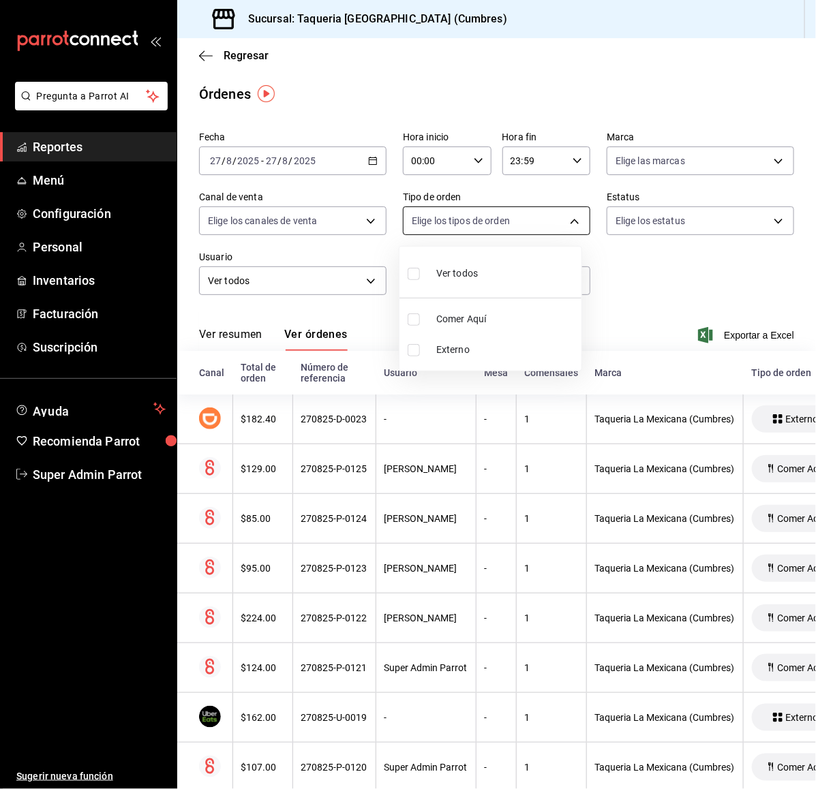
click at [551, 222] on div at bounding box center [408, 394] width 816 height 789
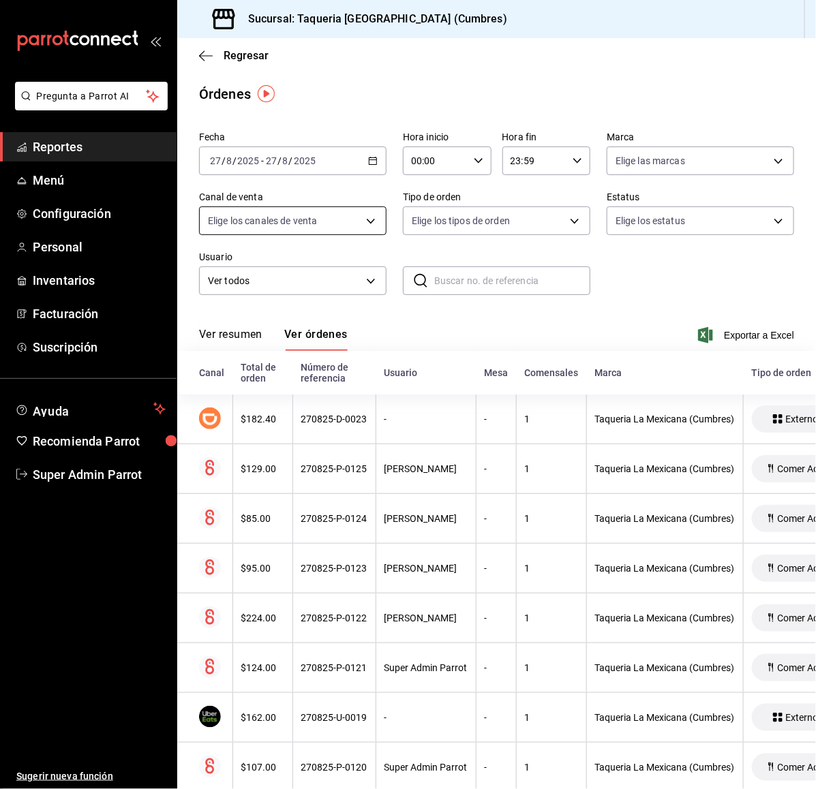
click at [338, 232] on body "Pregunta a Parrot AI Reportes Menú Configuración Personal Inventarios Facturaci…" at bounding box center [408, 394] width 816 height 789
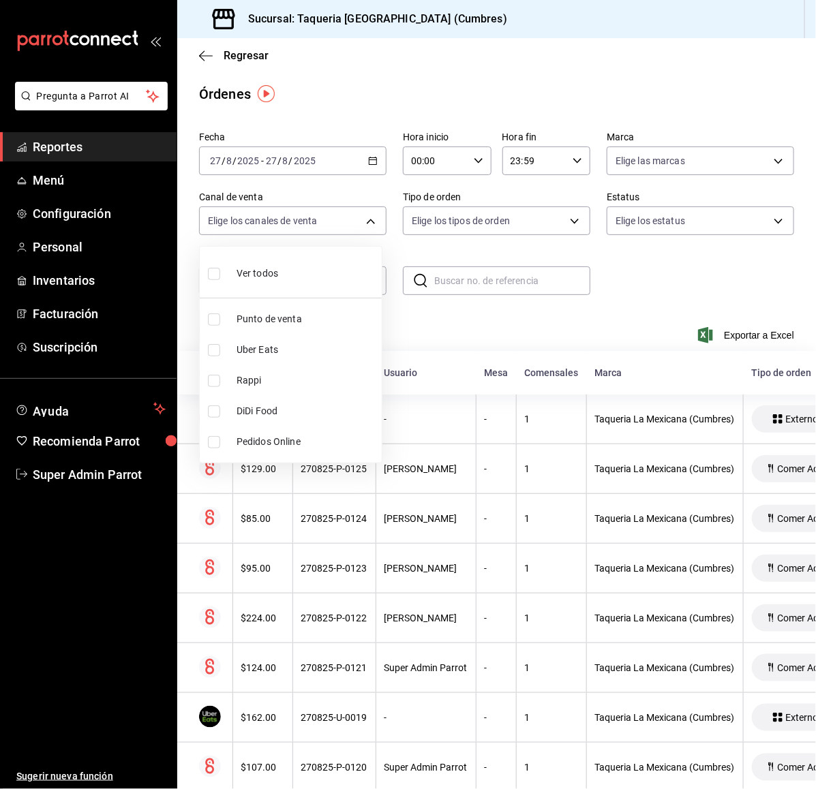
click at [230, 385] on li "Rappi" at bounding box center [291, 380] width 182 height 31
type input "RAPPI"
checkbox input "true"
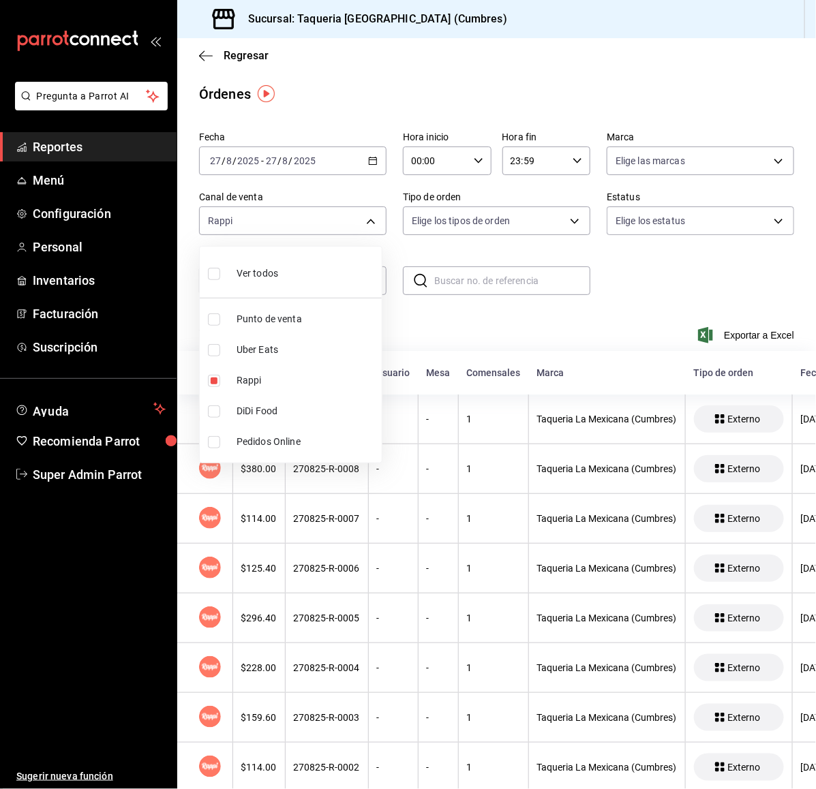
click at [504, 324] on div at bounding box center [408, 394] width 816 height 789
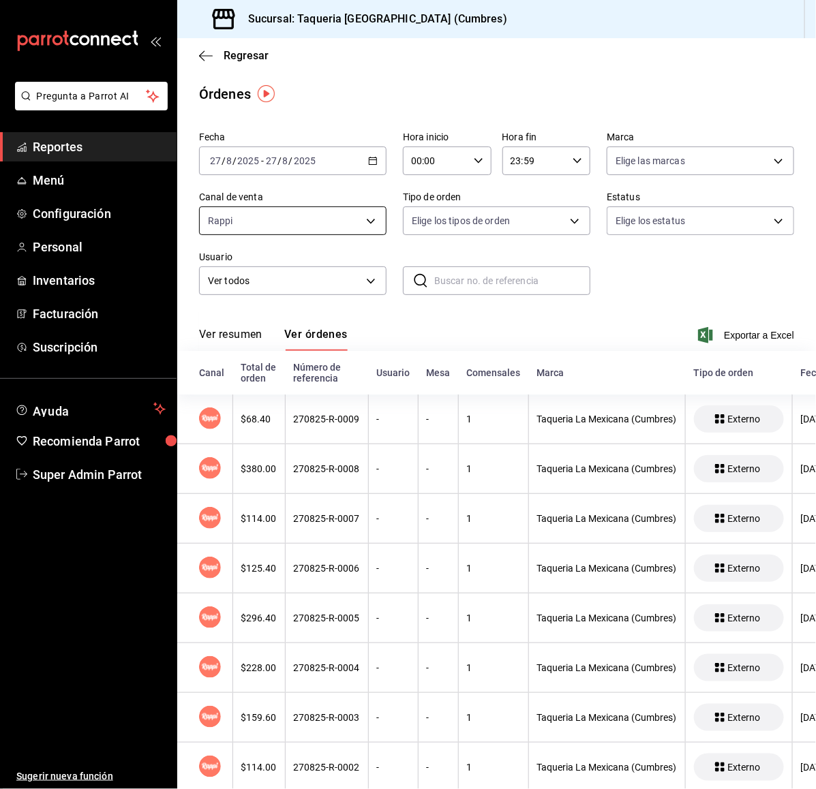
click at [325, 220] on body "Pregunta a Parrot AI Reportes Menú Configuración Personal Inventarios Facturaci…" at bounding box center [408, 394] width 816 height 789
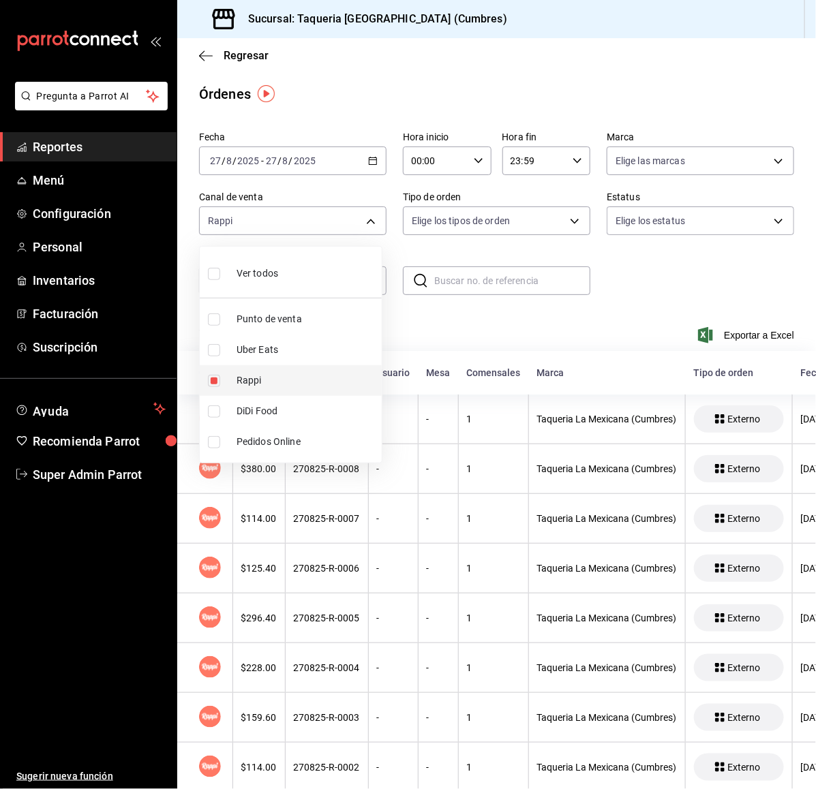
click at [239, 376] on span "Rappi" at bounding box center [307, 381] width 140 height 14
checkbox input "false"
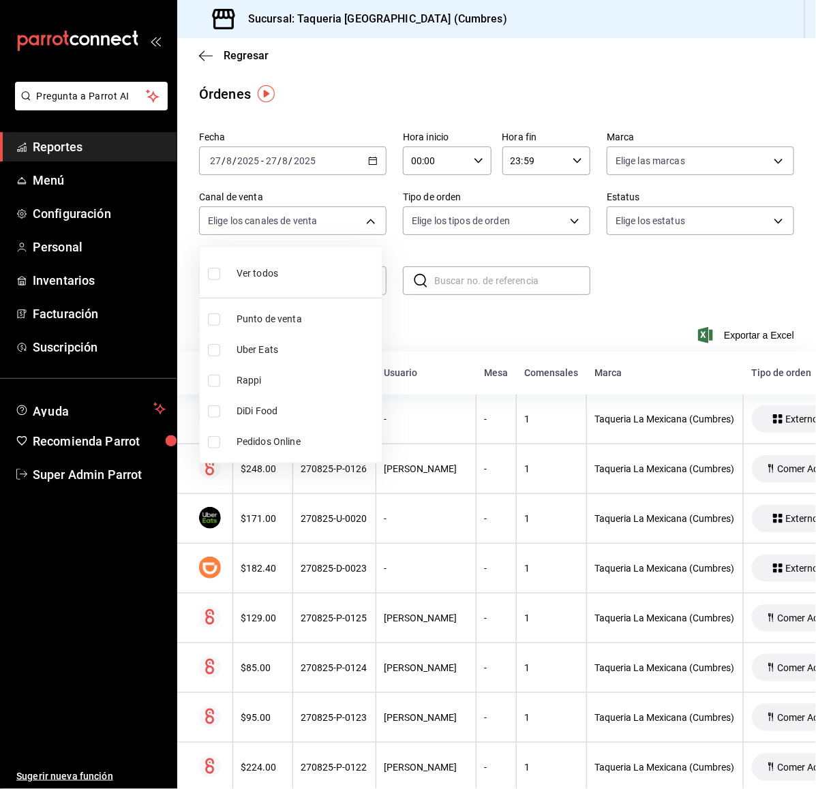
click at [429, 335] on div at bounding box center [408, 394] width 816 height 789
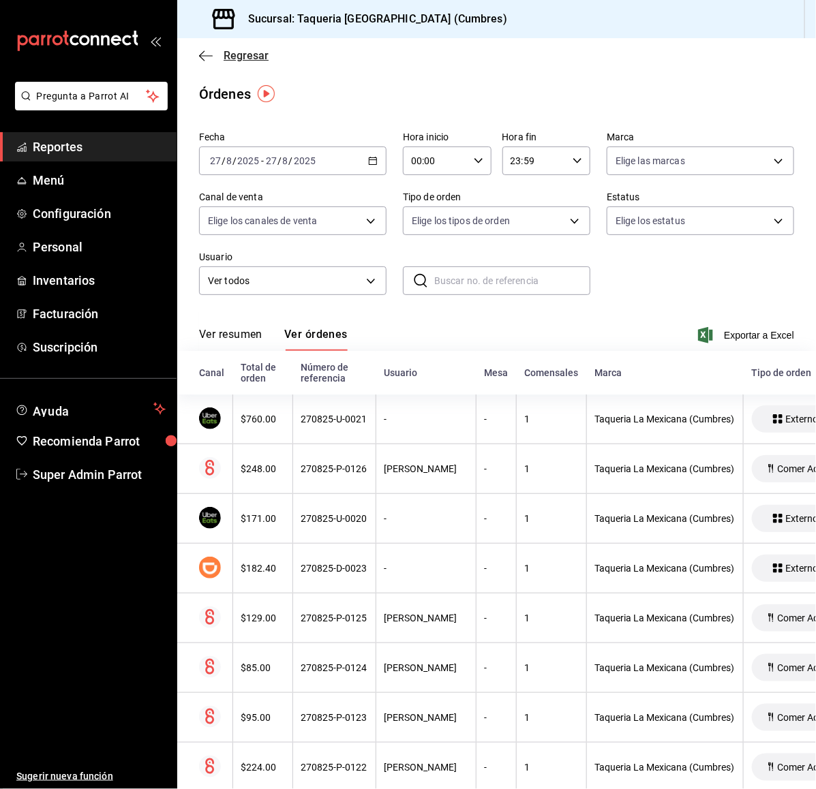
click at [234, 57] on span "Regresar" at bounding box center [246, 55] width 45 height 13
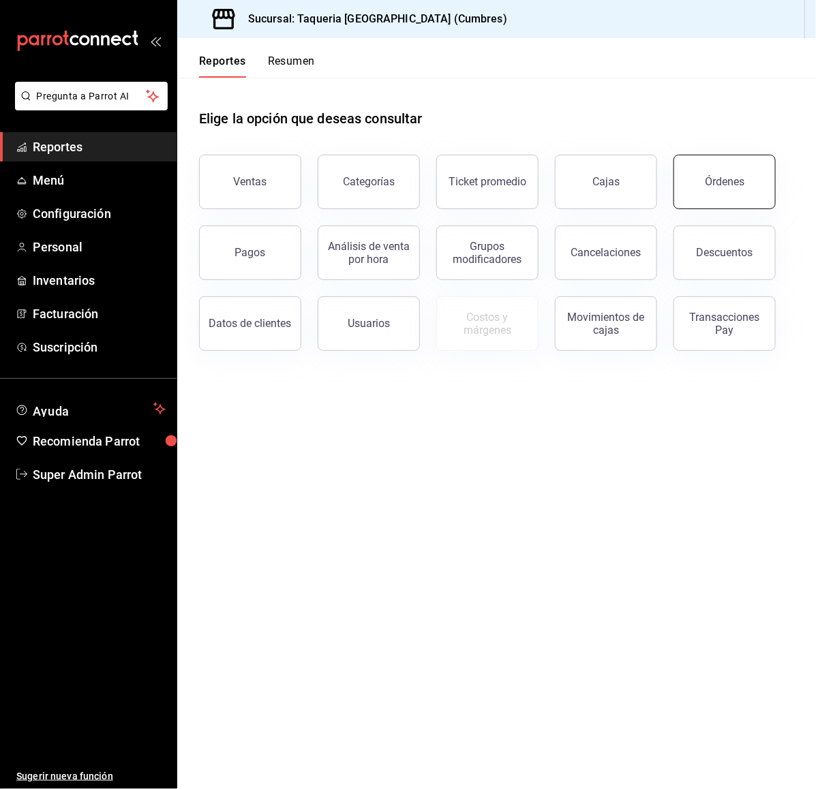
click at [710, 181] on div "Órdenes" at bounding box center [725, 181] width 40 height 13
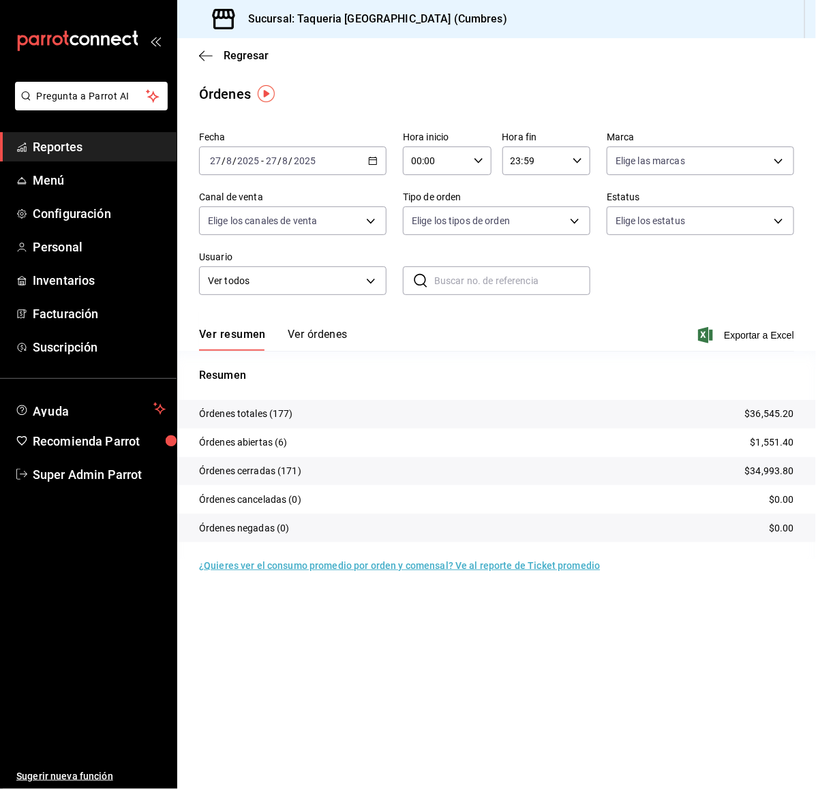
drag, startPoint x: 331, startPoint y: 322, endPoint x: 322, endPoint y: 335, distance: 15.9
click at [322, 335] on div "Ver resumen Ver órdenes Exportar a Excel" at bounding box center [496, 332] width 595 height 40
click at [322, 335] on button "Ver órdenes" at bounding box center [318, 339] width 60 height 23
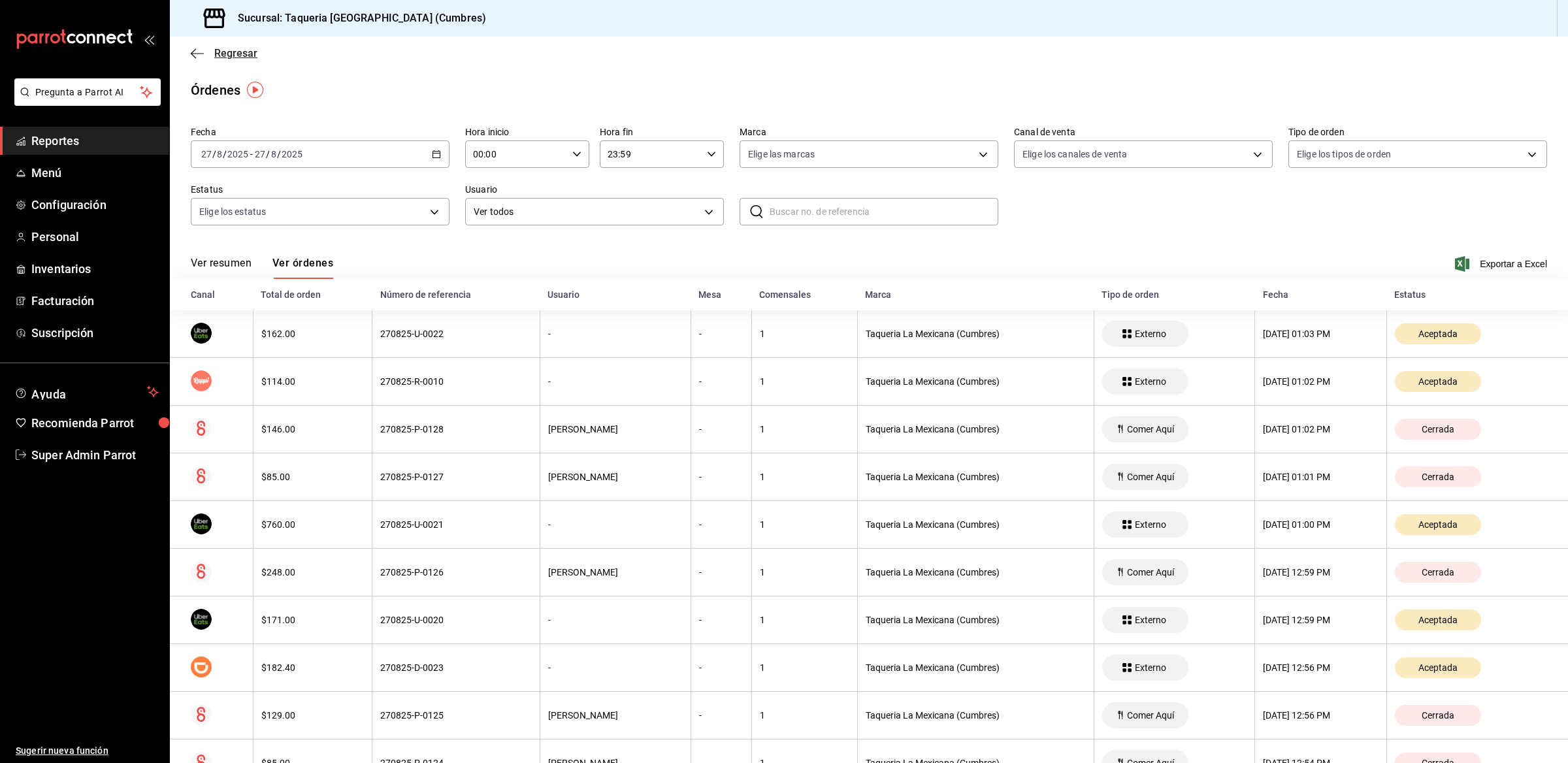
click at [201, 57] on icon "button" at bounding box center [197, 54] width 13 height 12
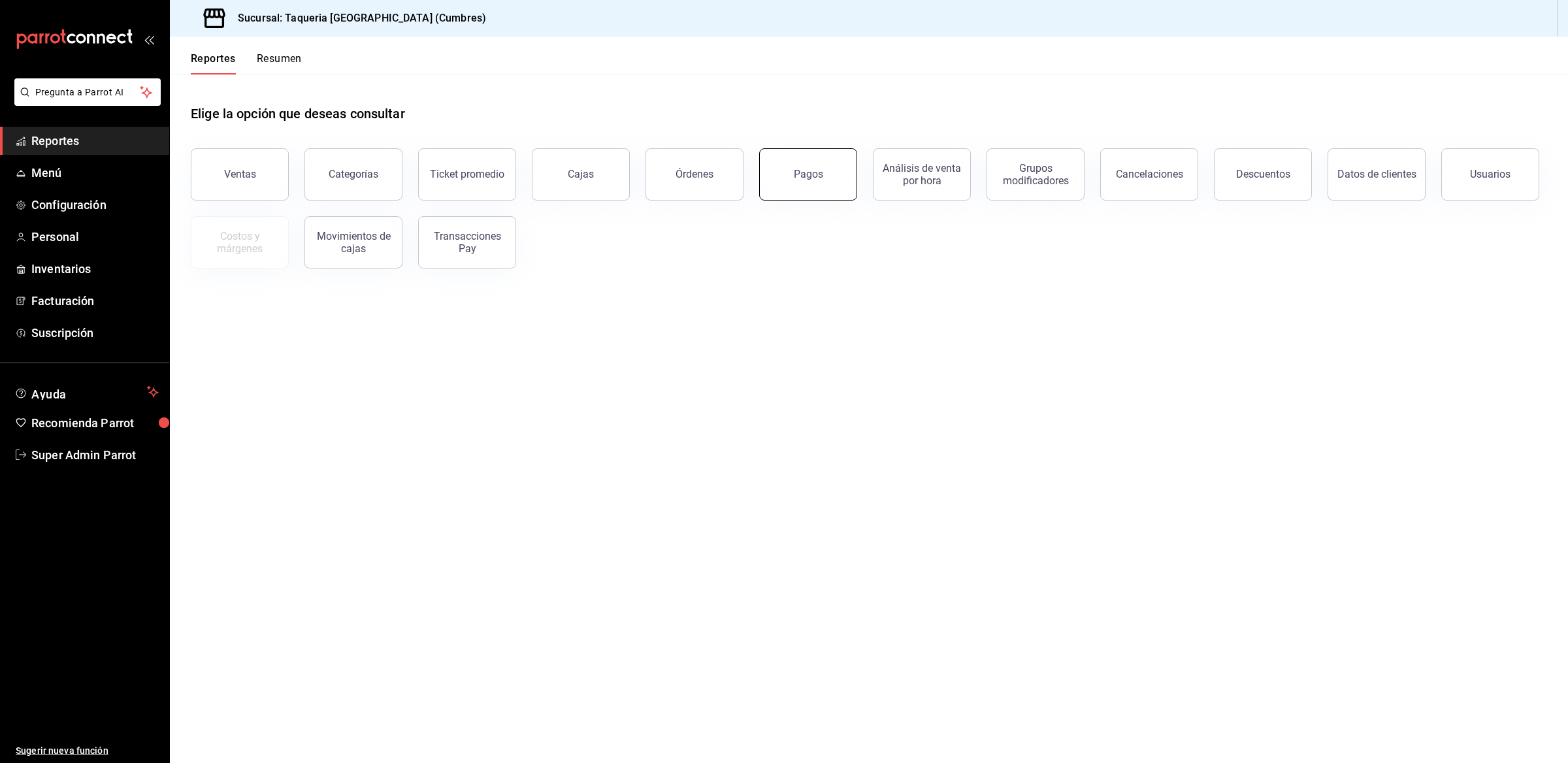
click at [827, 173] on button "Pagos" at bounding box center [808, 174] width 98 height 53
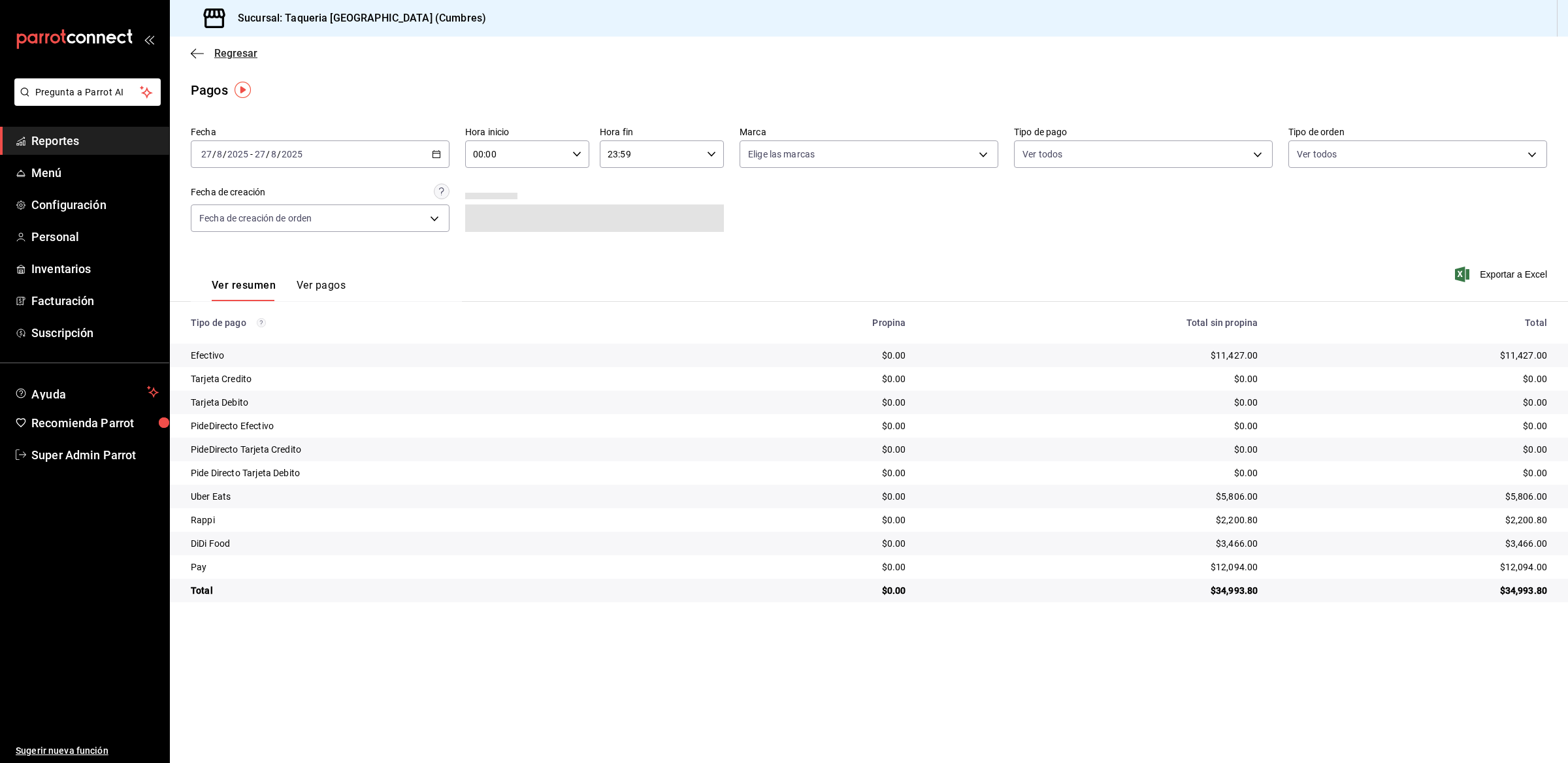
click at [219, 57] on span "Regresar" at bounding box center [236, 53] width 43 height 12
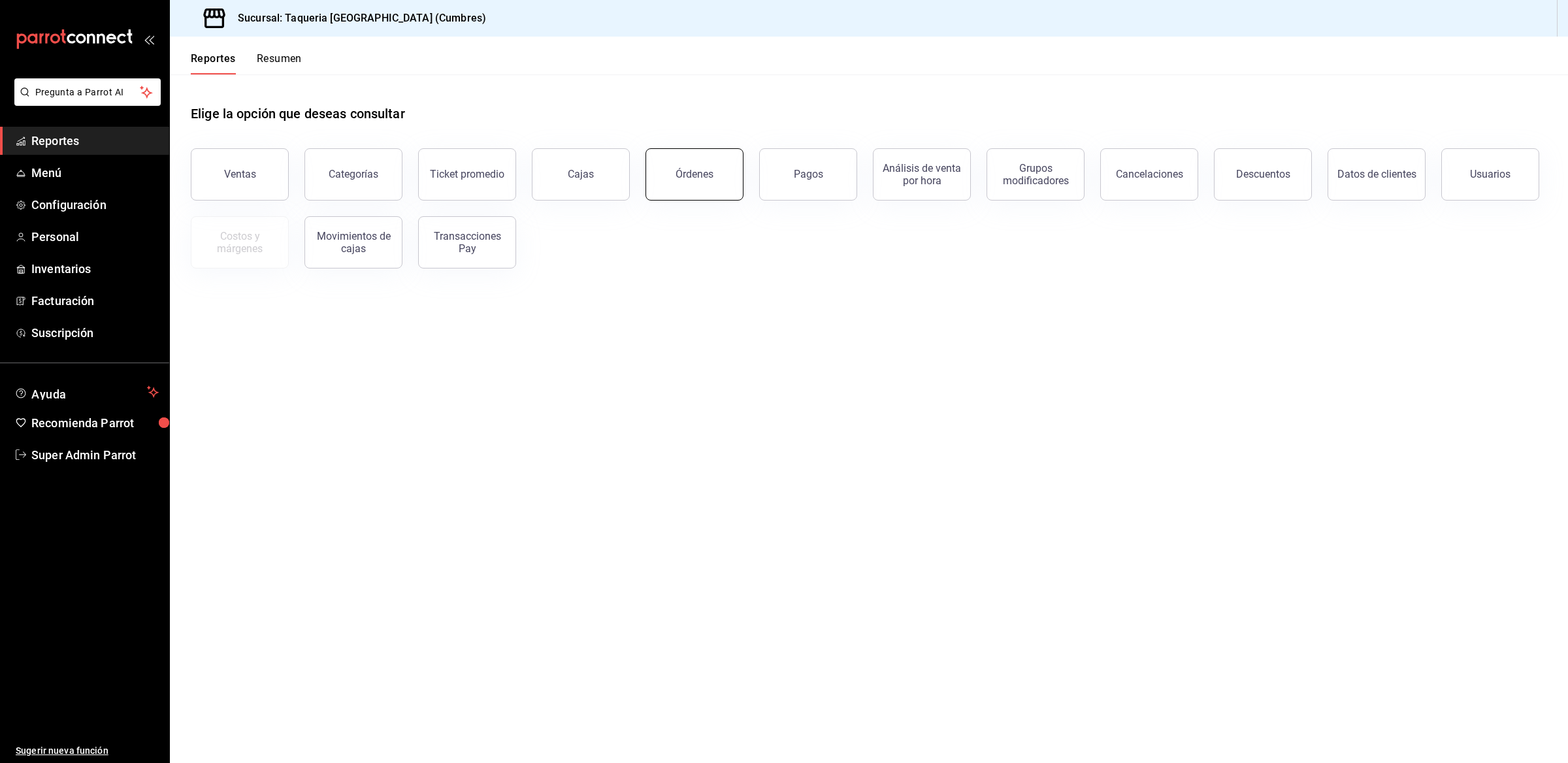
click at [668, 169] on button "Órdenes" at bounding box center [695, 174] width 98 height 53
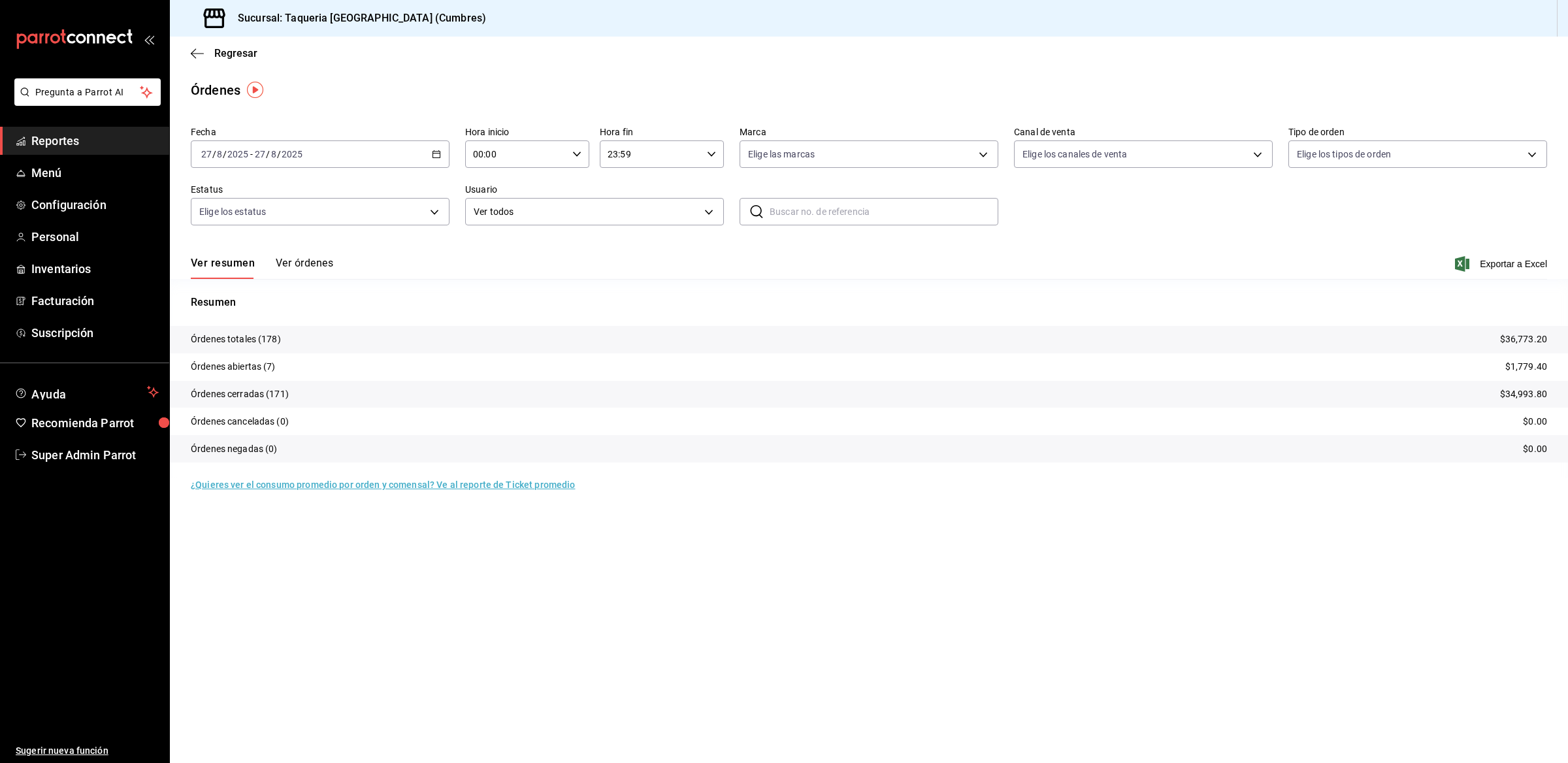
click at [325, 267] on button "Ver órdenes" at bounding box center [305, 267] width 58 height 22
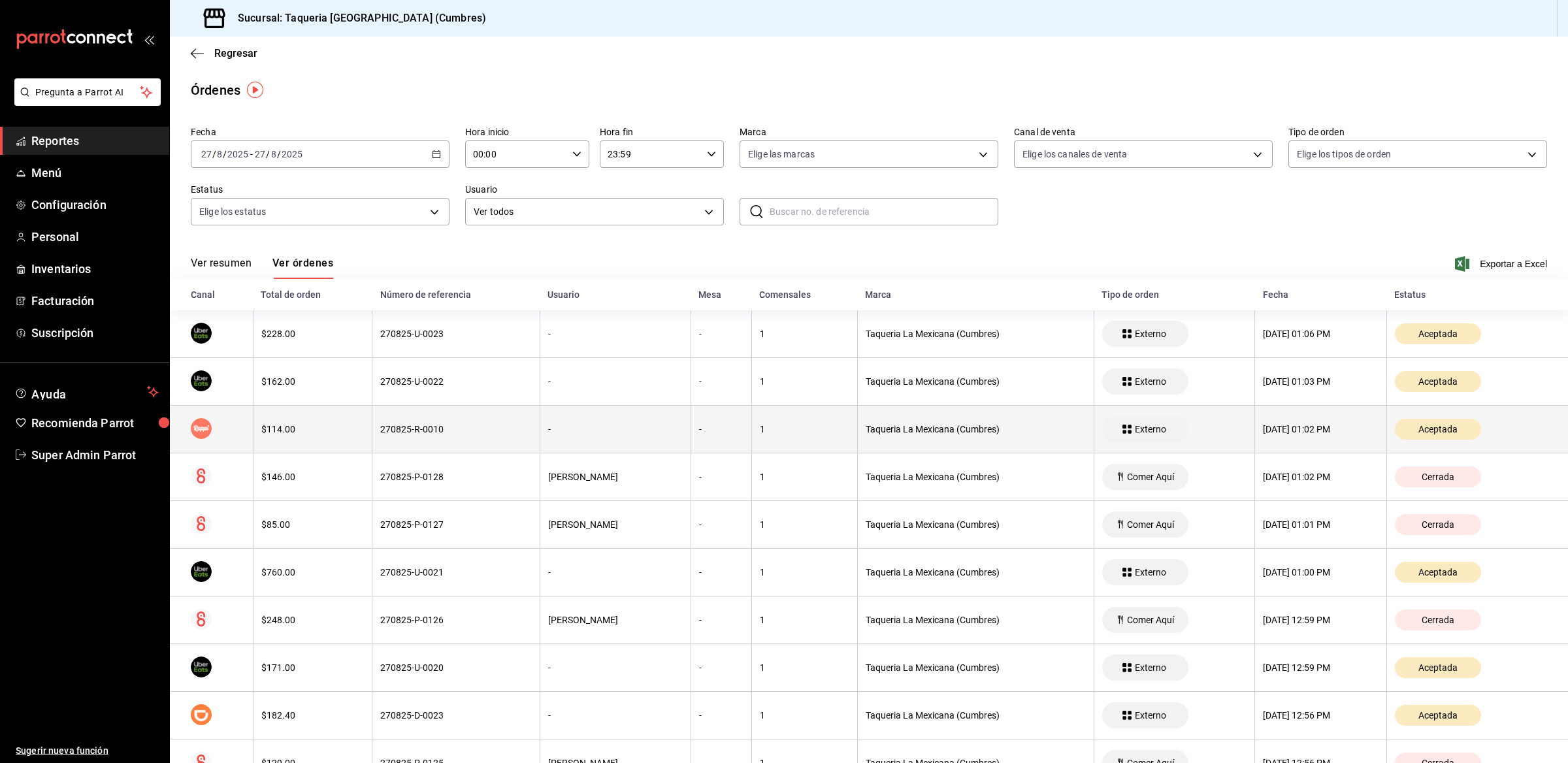
click at [1434, 428] on span "Aceptada" at bounding box center [1438, 428] width 50 height 11
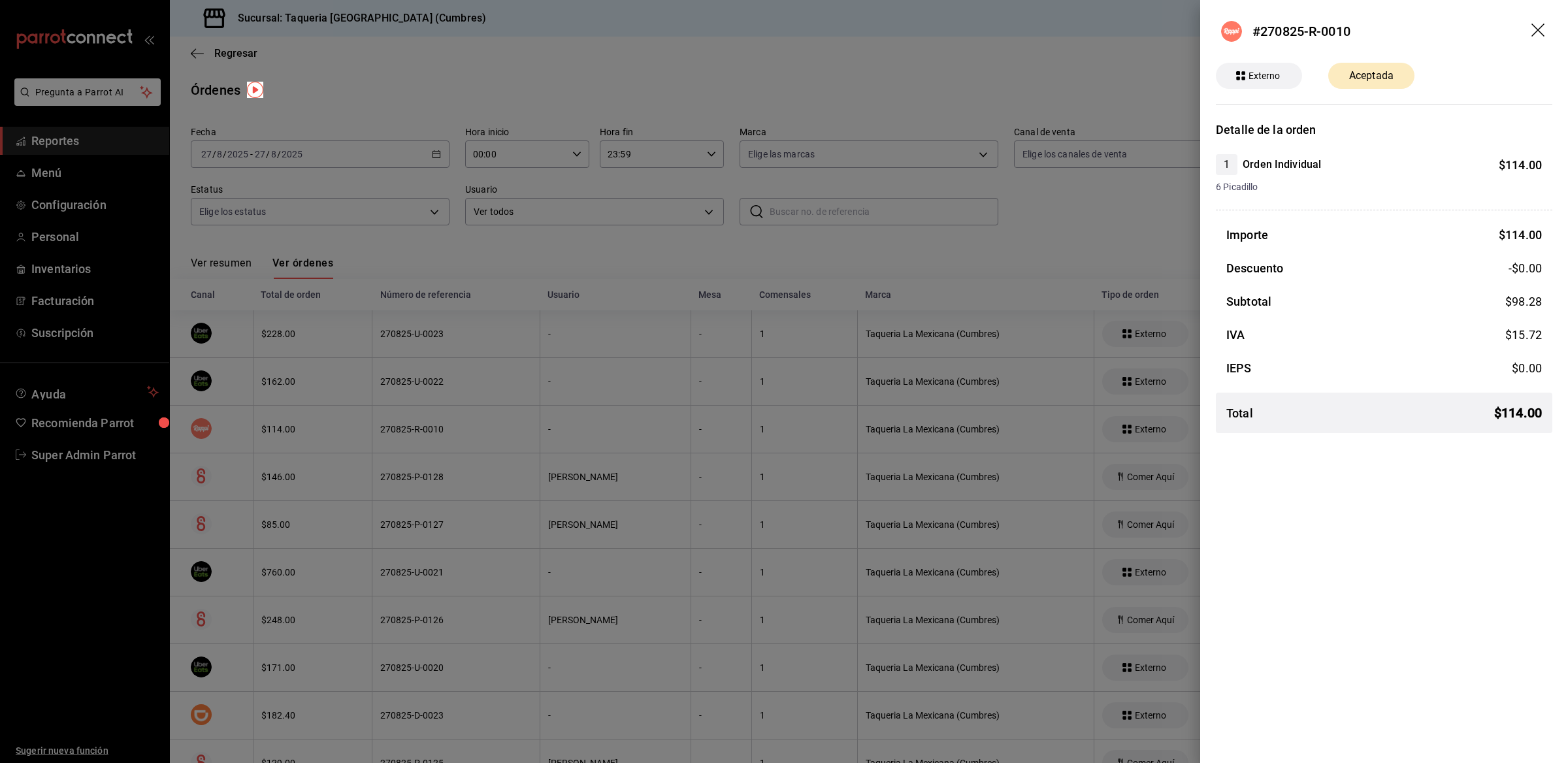
click at [1539, 31] on icon "drag" at bounding box center [1538, 31] width 13 height 13
